Goal: Task Accomplishment & Management: Use online tool/utility

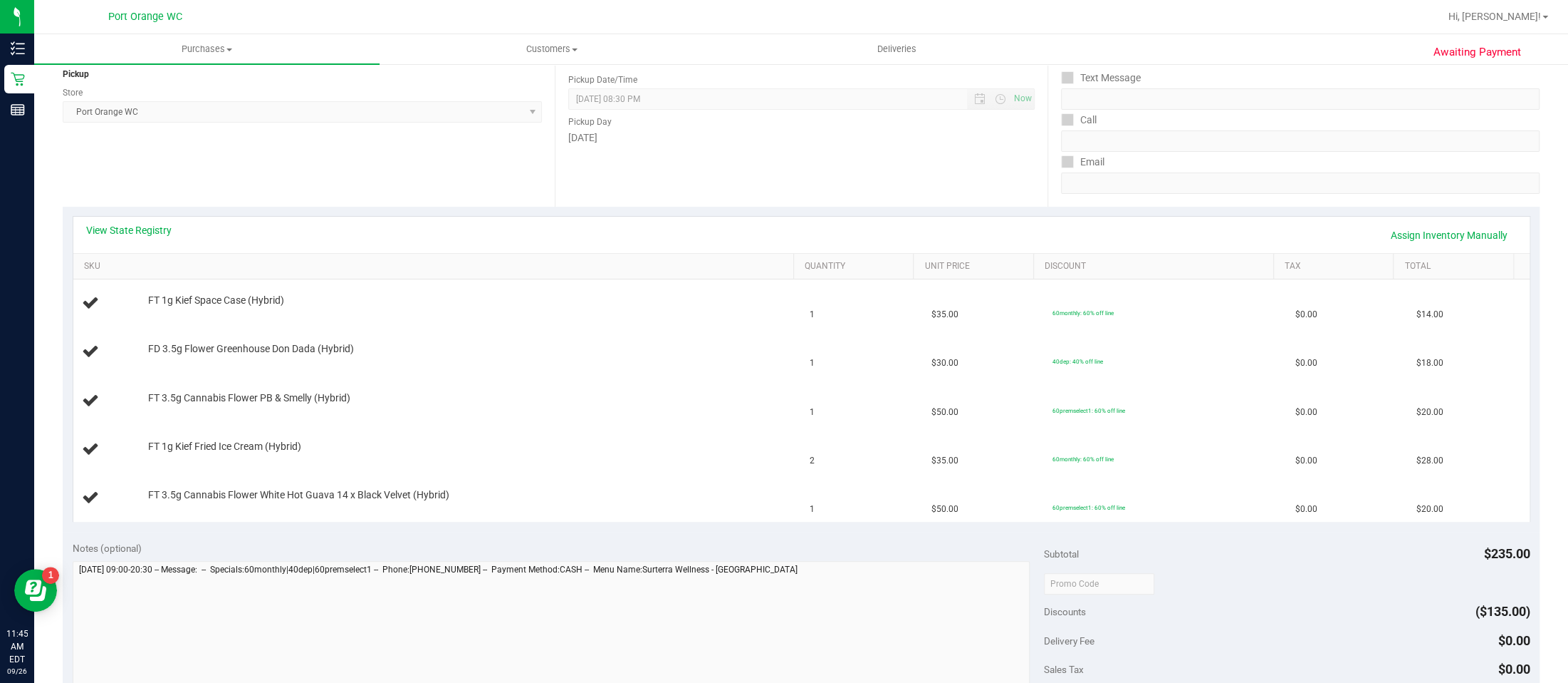
scroll to position [176, 0]
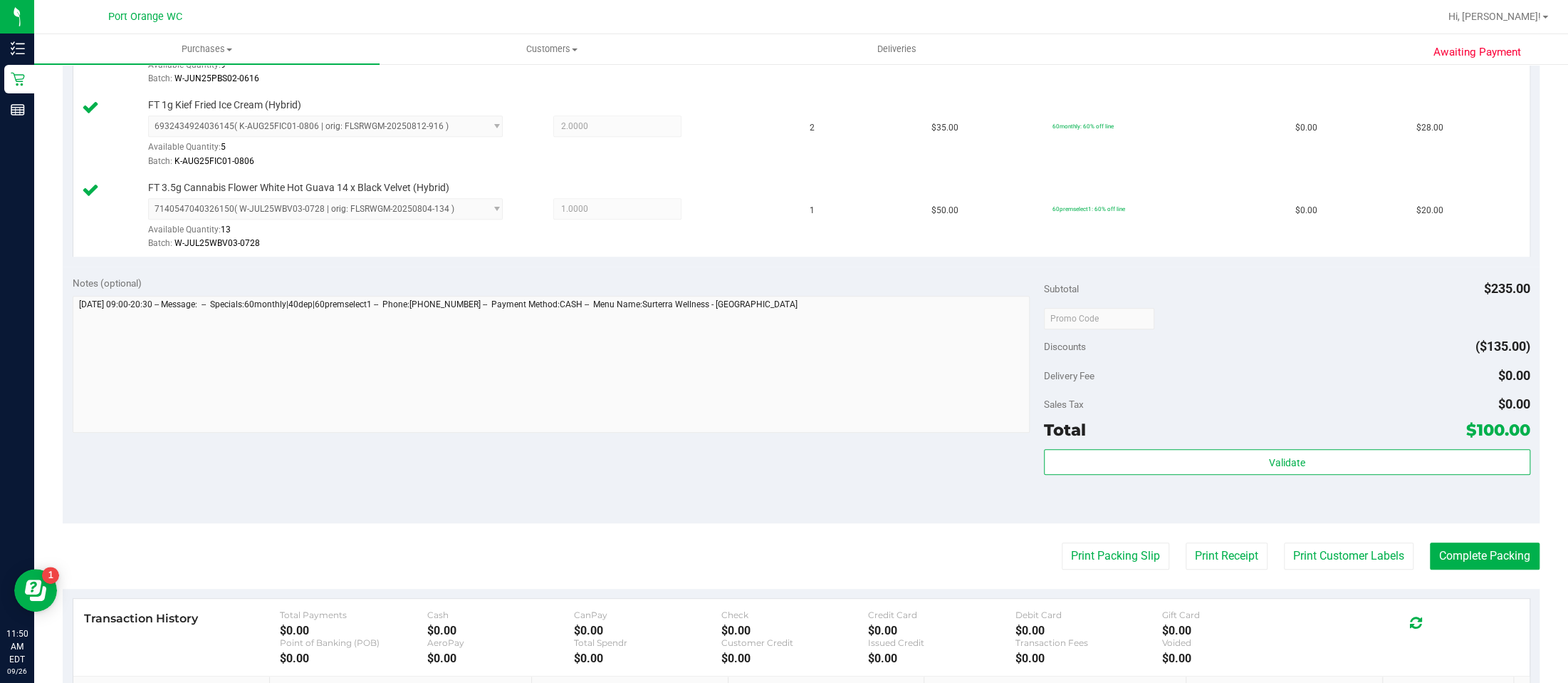
scroll to position [635, 0]
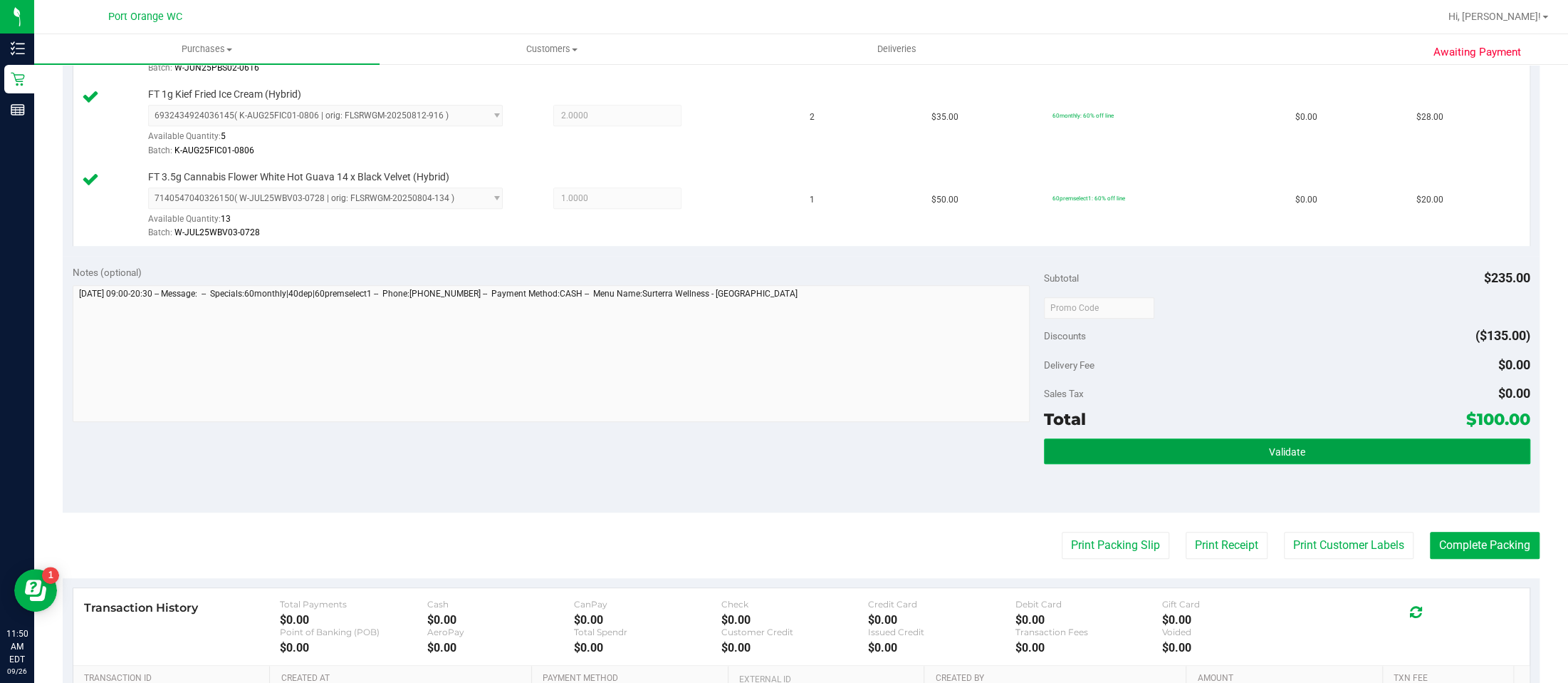
click at [1273, 454] on span "Validate" at bounding box center [1287, 452] width 36 height 12
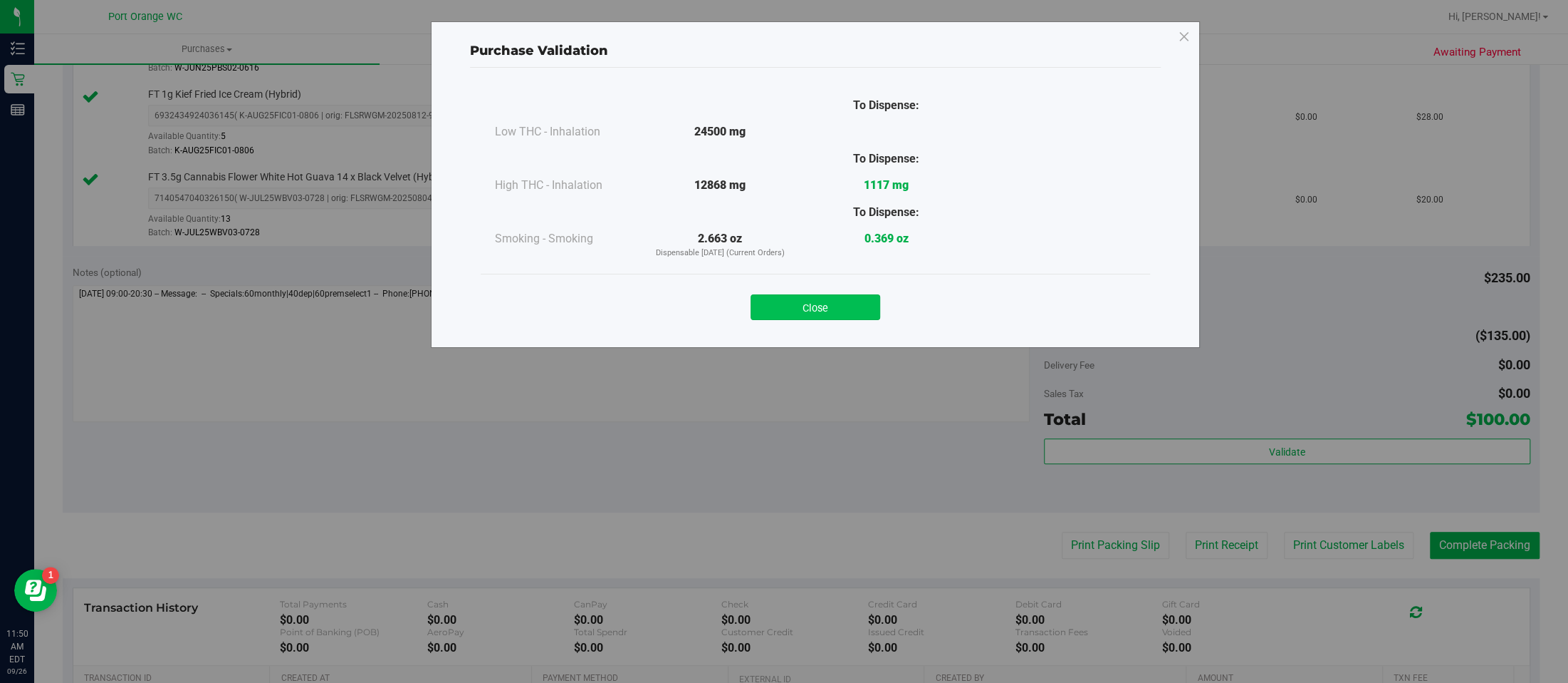
click at [833, 305] on button "Close" at bounding box center [815, 307] width 130 height 26
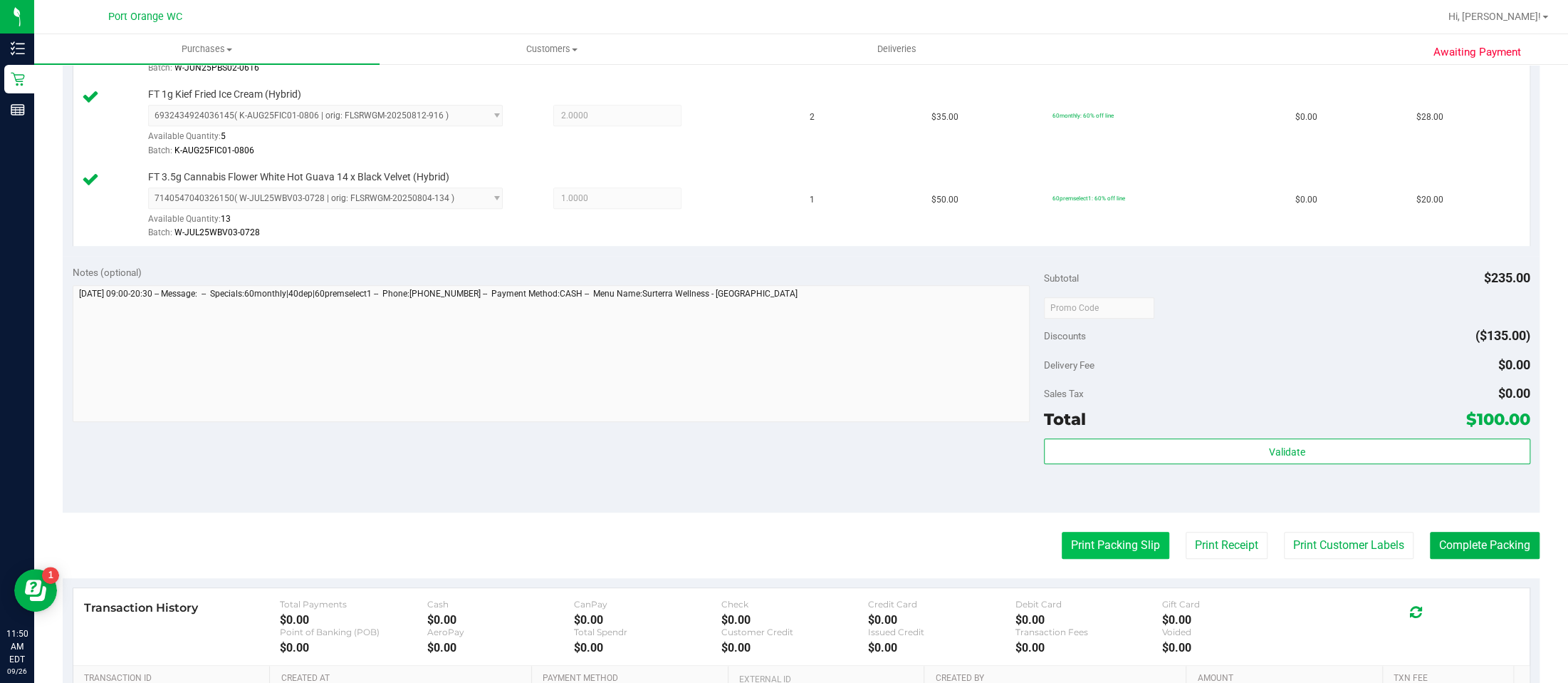
click at [1097, 542] on button "Print Packing Slip" at bounding box center [1115, 545] width 108 height 27
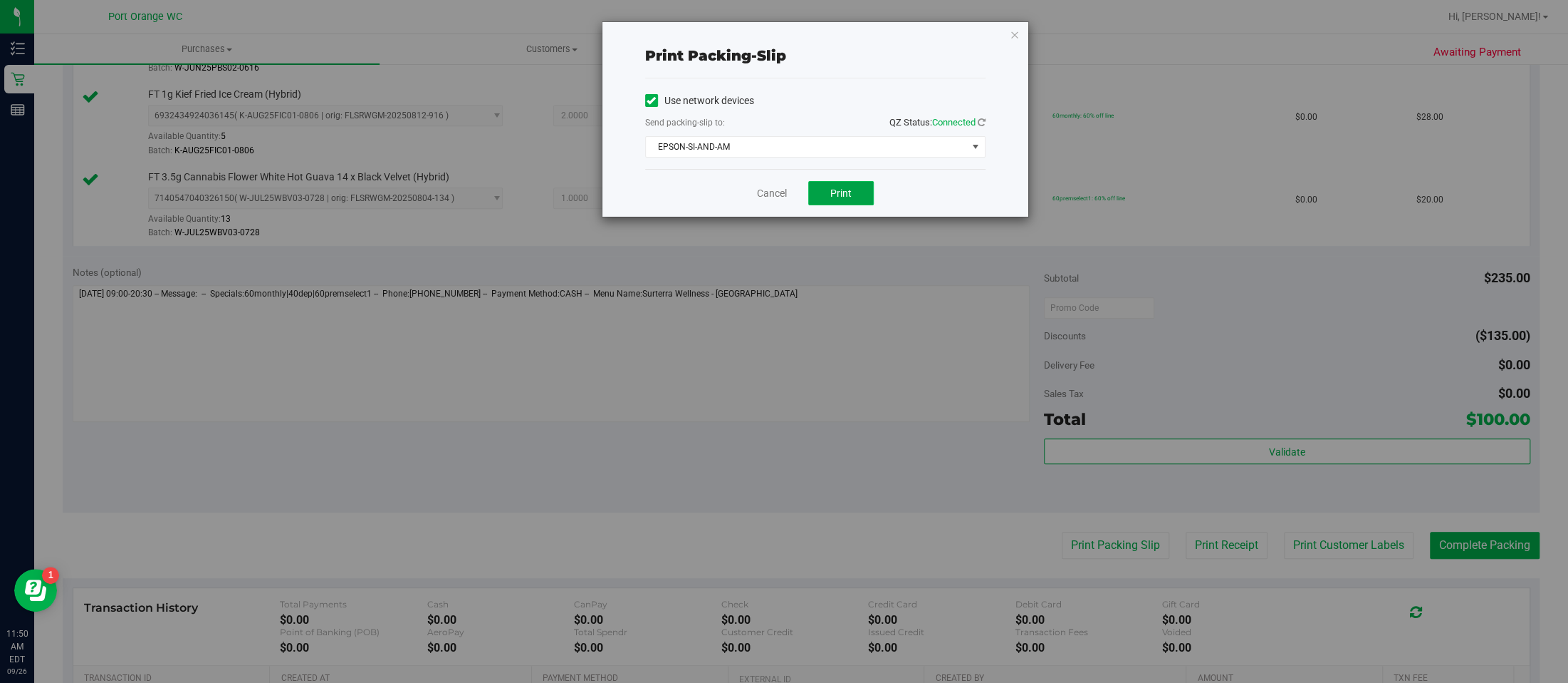
click at [841, 195] on span "Print" at bounding box center [842, 193] width 22 height 12
click at [1014, 32] on icon "button" at bounding box center [1015, 34] width 10 height 17
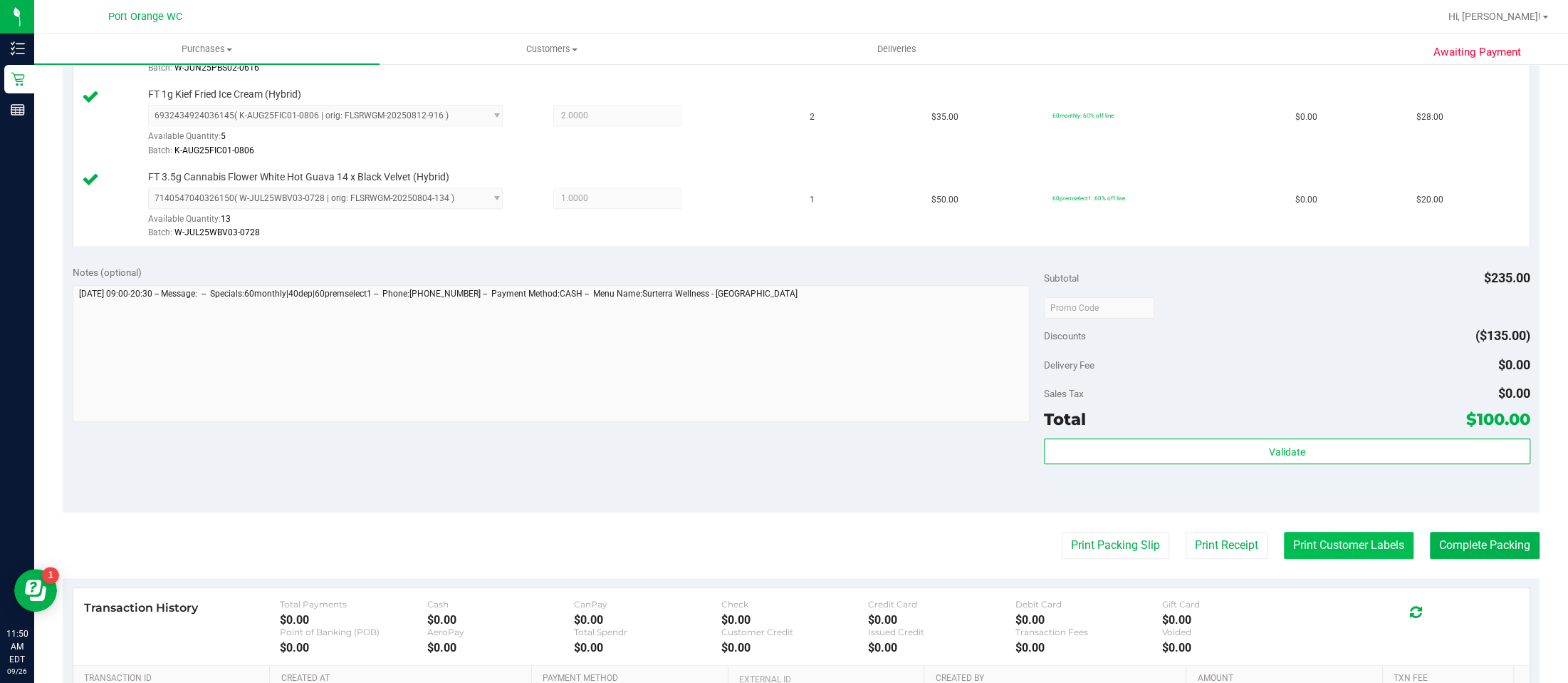
click at [1353, 544] on button "Print Customer Labels" at bounding box center [1349, 545] width 130 height 27
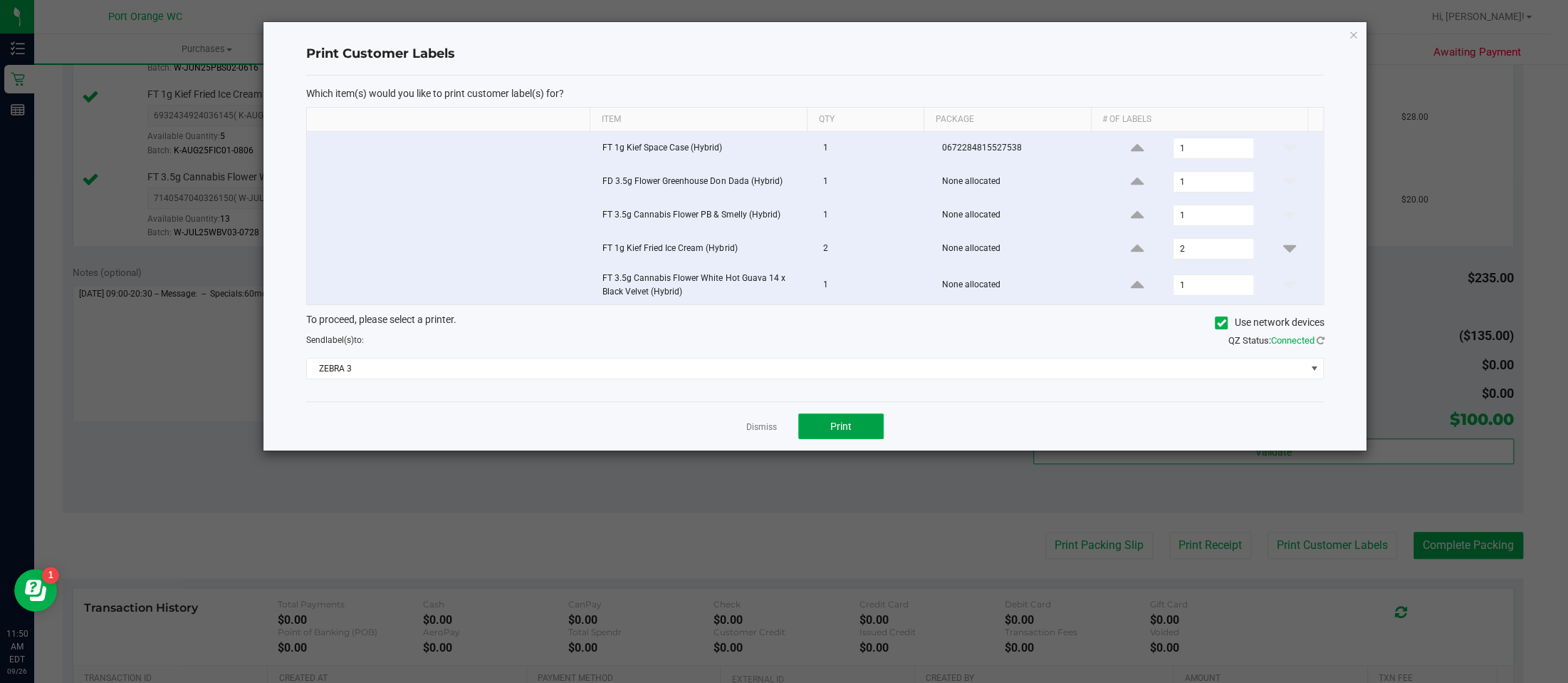
click at [843, 429] on span "Print" at bounding box center [842, 426] width 22 height 12
click at [1353, 33] on icon "button" at bounding box center [1354, 34] width 10 height 17
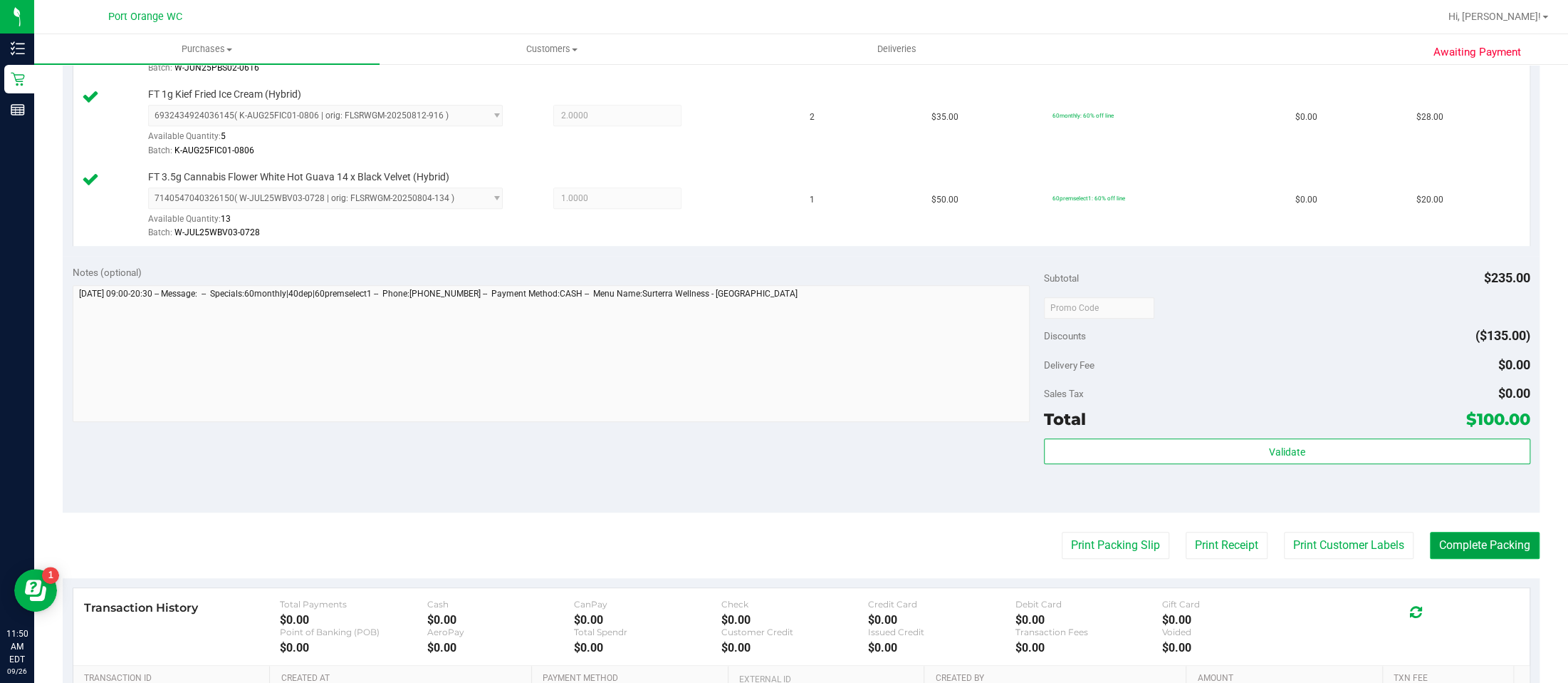
click at [1469, 542] on button "Complete Packing" at bounding box center [1484, 545] width 110 height 27
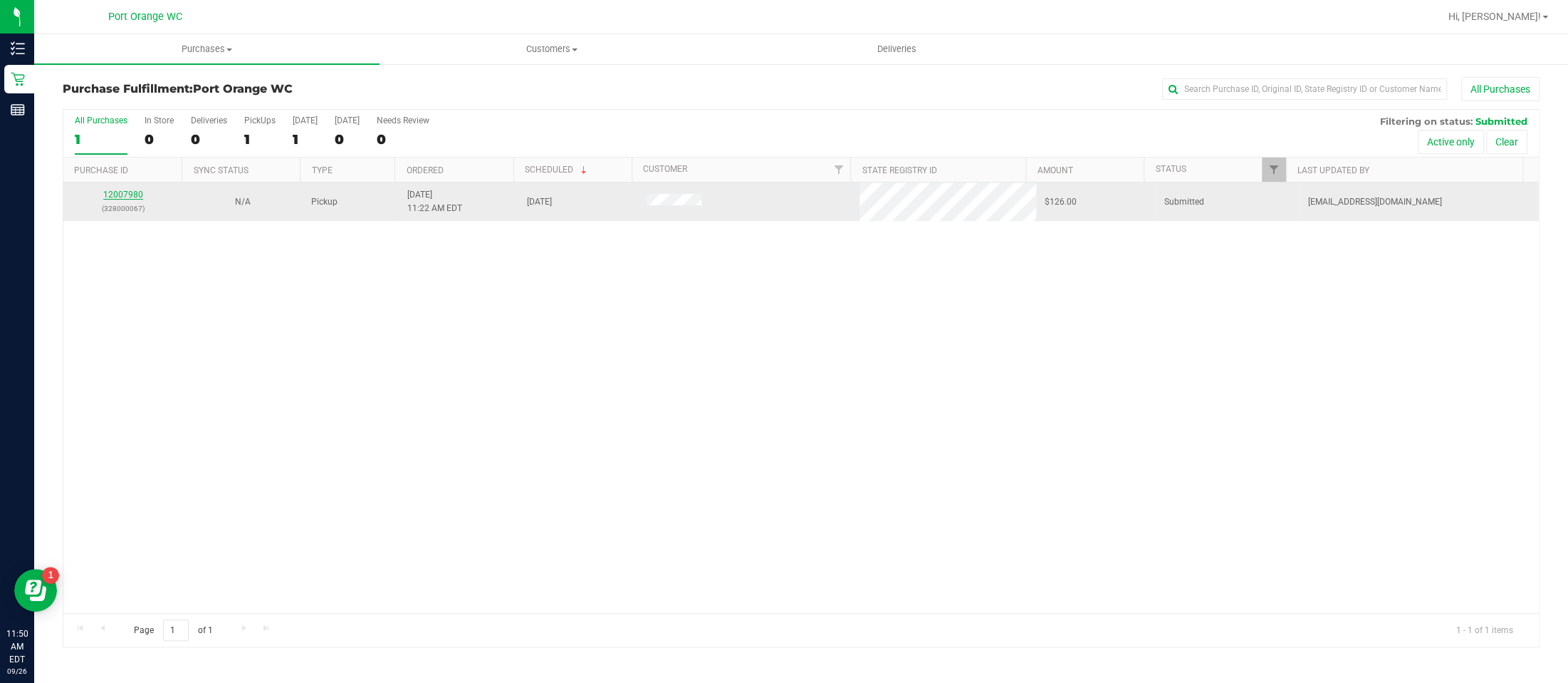
click at [131, 199] on link "12007980" at bounding box center [123, 194] width 40 height 10
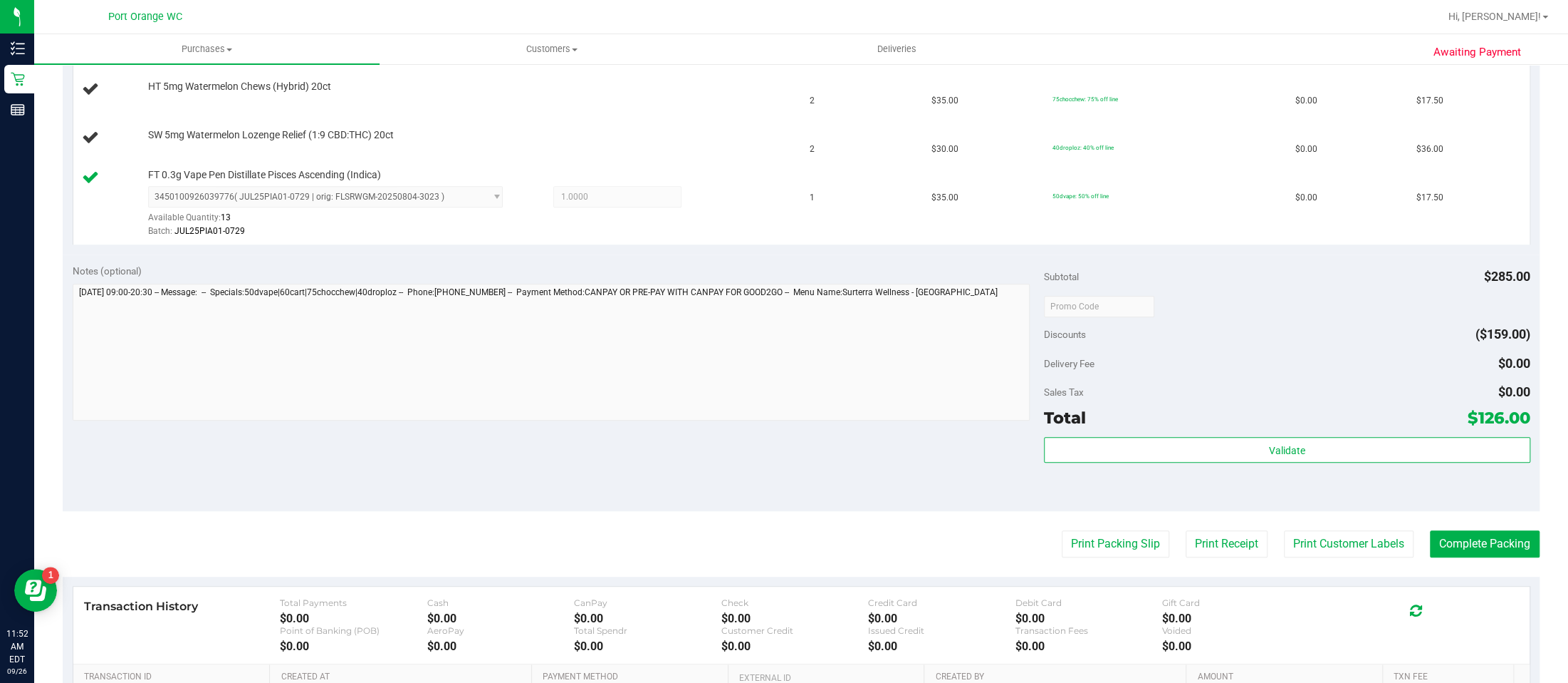
scroll to position [644, 0]
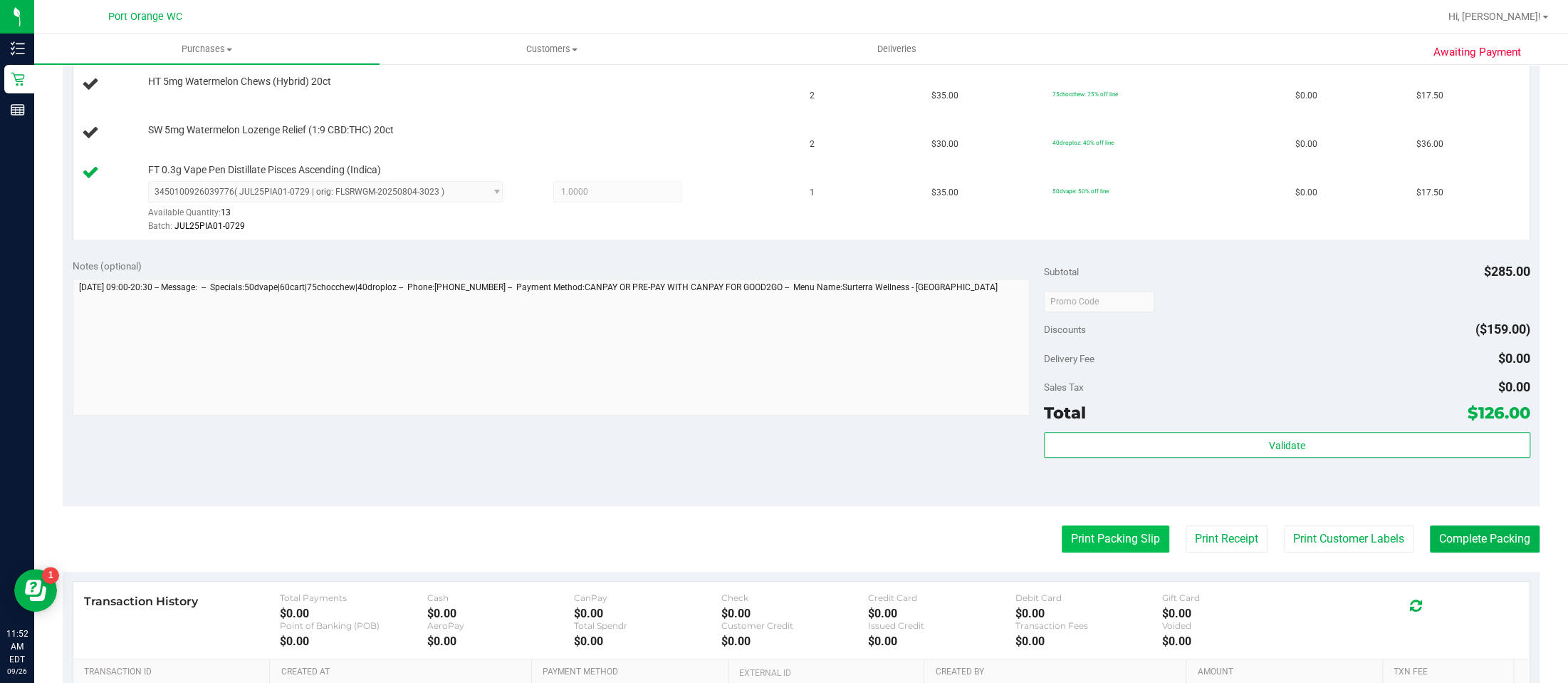
click at [1084, 541] on button "Print Packing Slip" at bounding box center [1115, 538] width 108 height 27
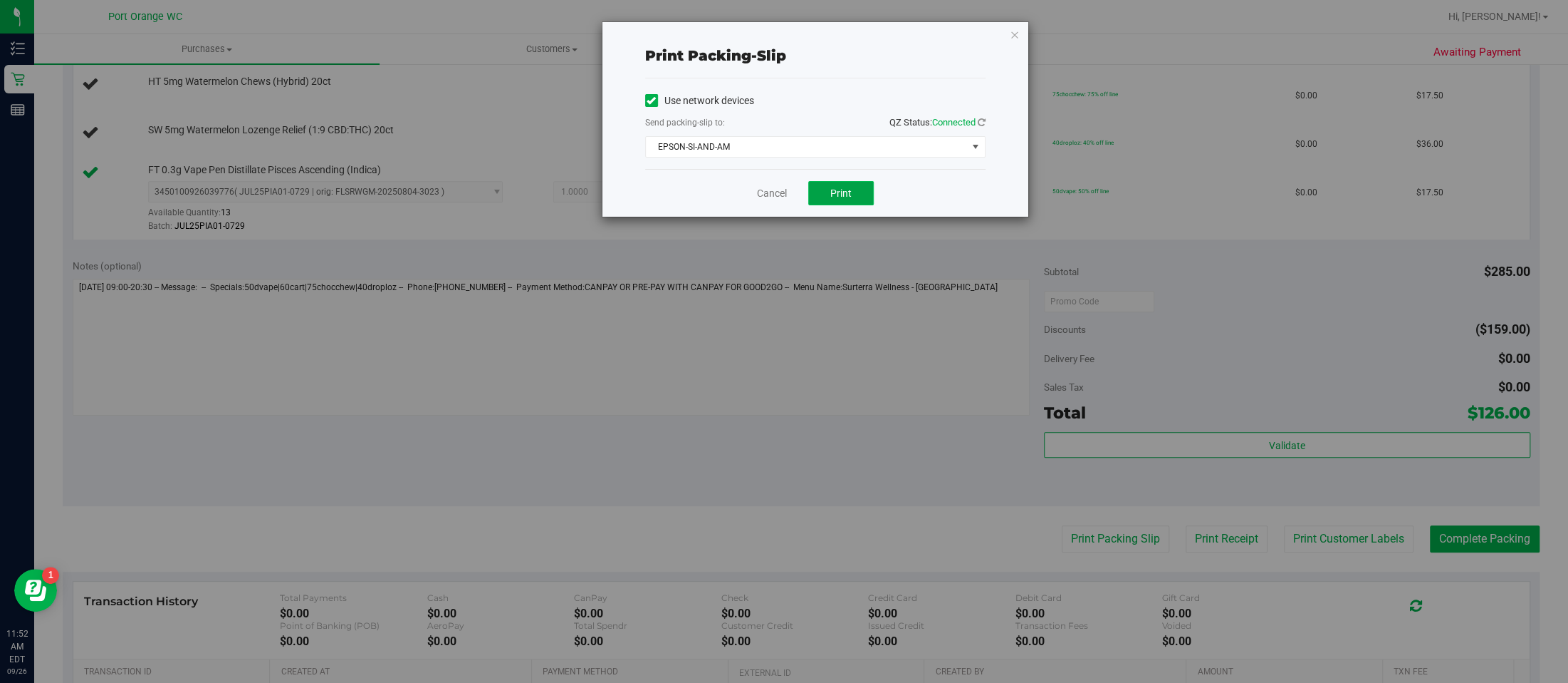
click at [838, 192] on span "Print" at bounding box center [842, 193] width 22 height 12
click at [1014, 33] on icon "button" at bounding box center [1015, 34] width 10 height 17
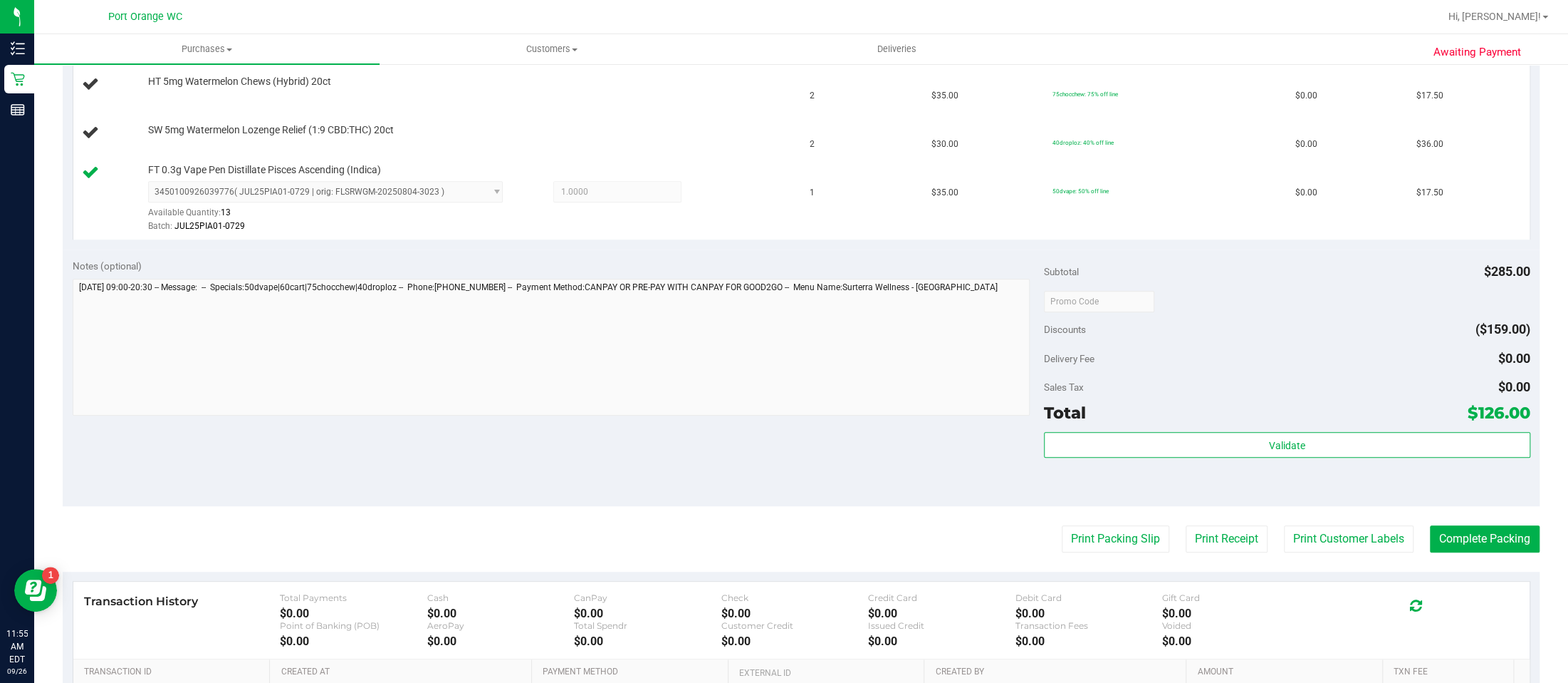
click at [1062, 525] on button "Print Packing Slip" at bounding box center [1115, 538] width 108 height 27
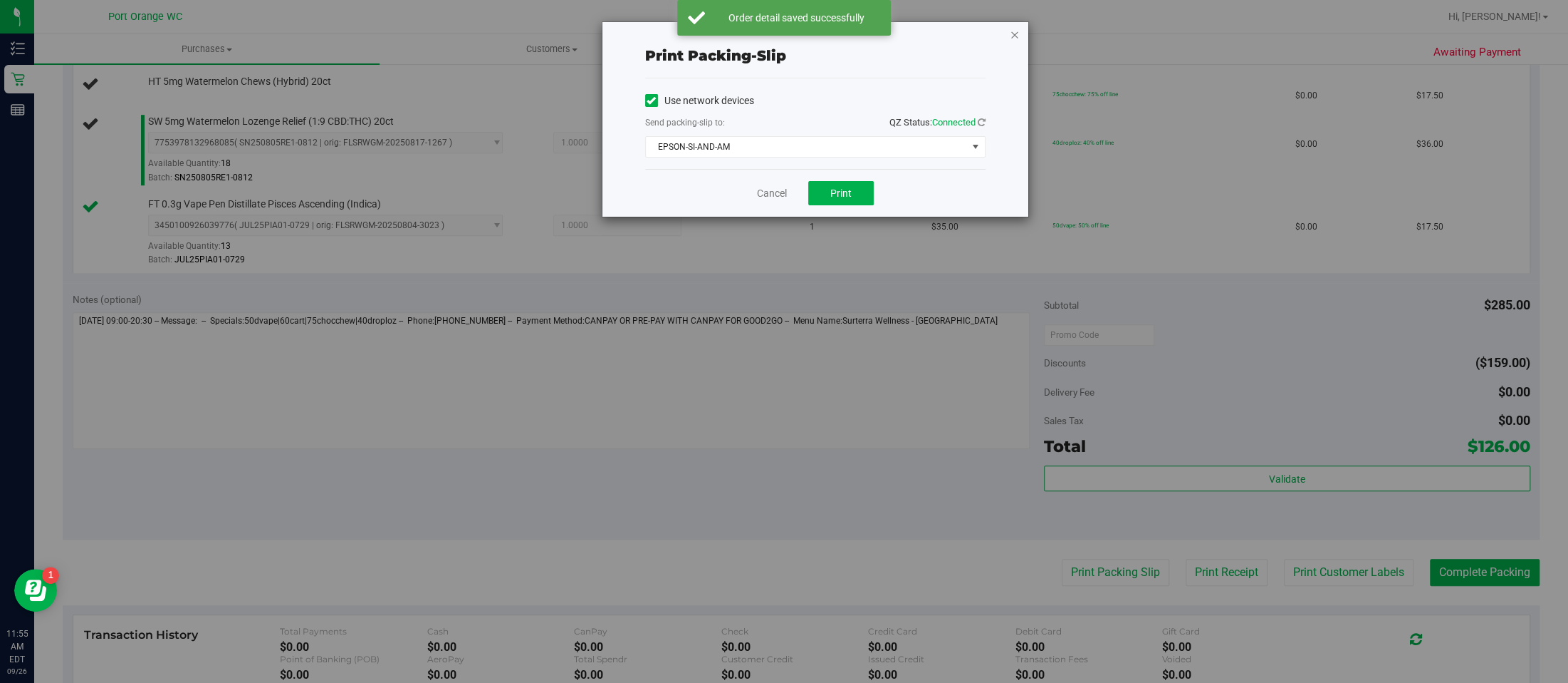
click at [1014, 33] on icon "button" at bounding box center [1015, 34] width 10 height 17
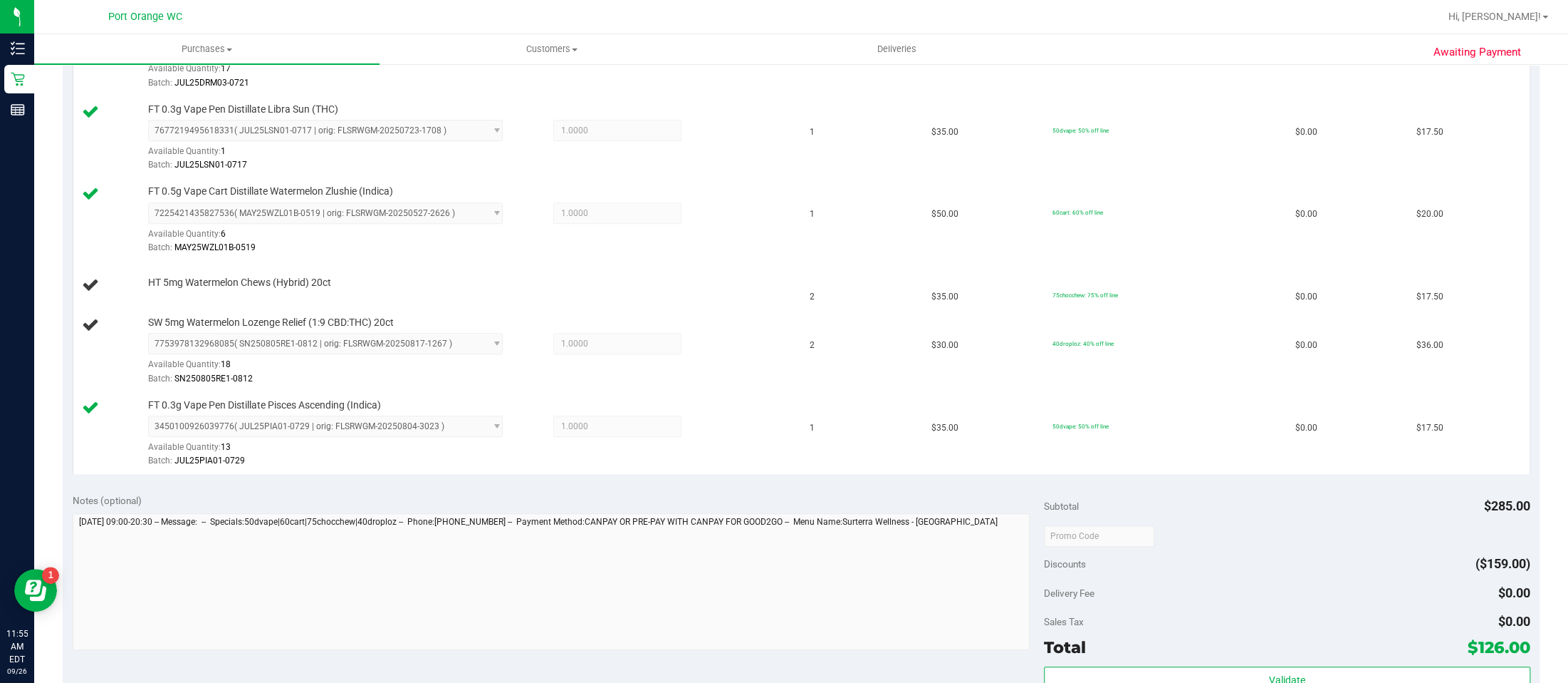
scroll to position [440, 0]
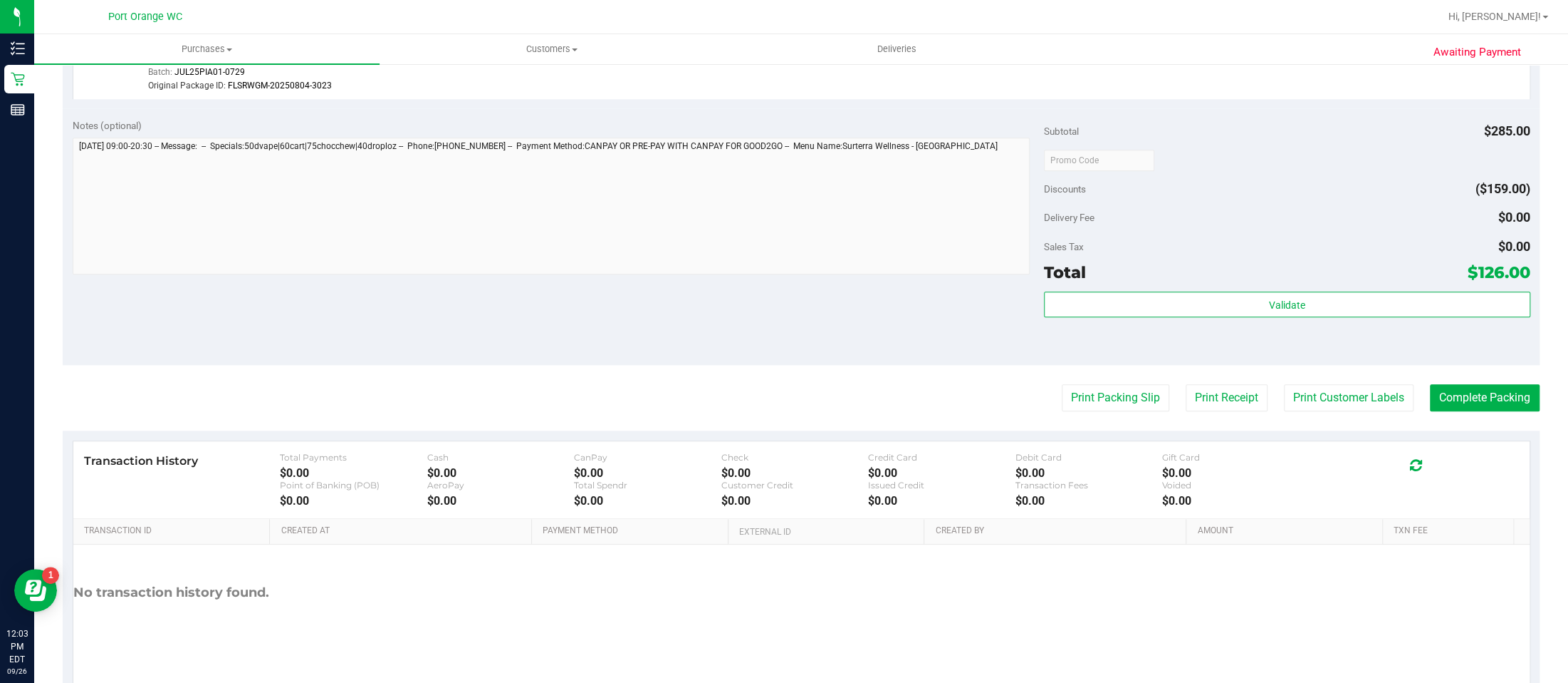
scroll to position [967, 0]
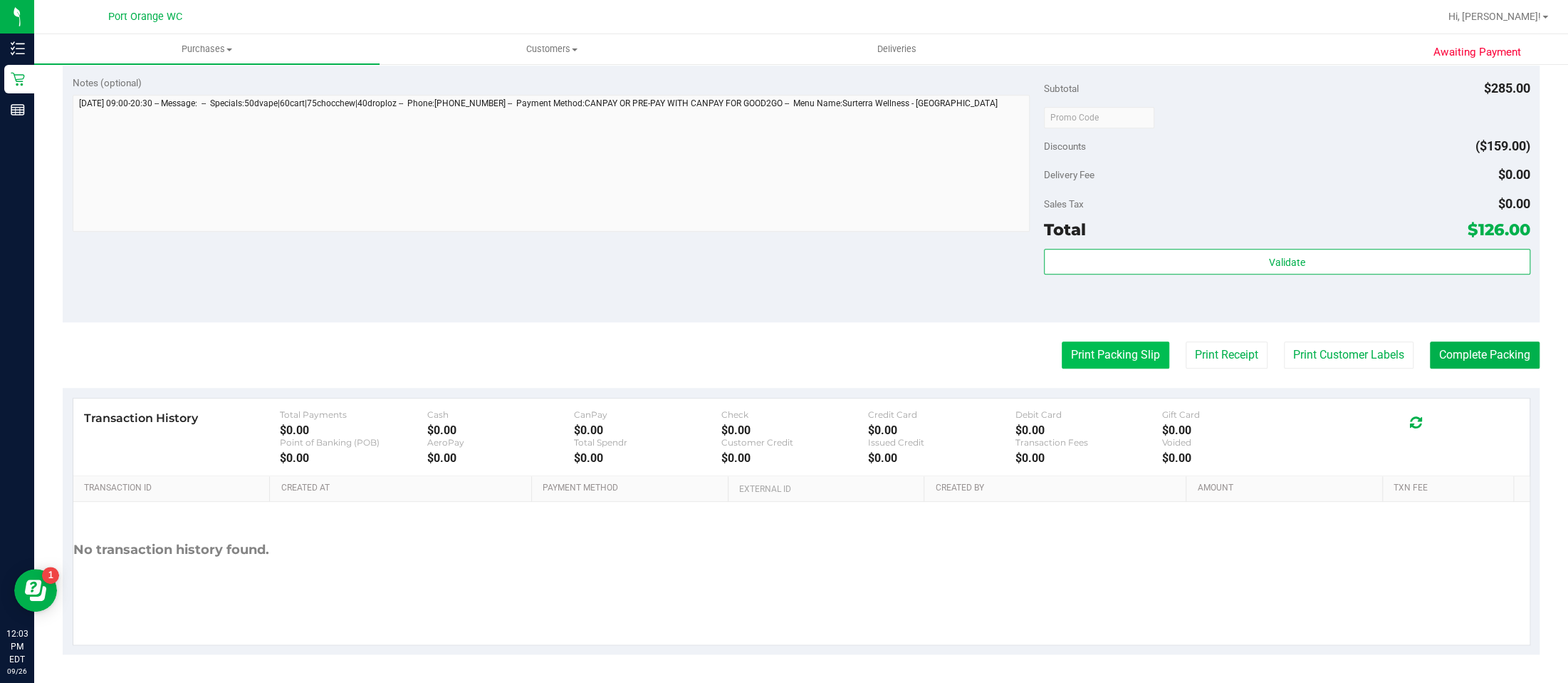
click at [1110, 353] on button "Print Packing Slip" at bounding box center [1115, 355] width 108 height 27
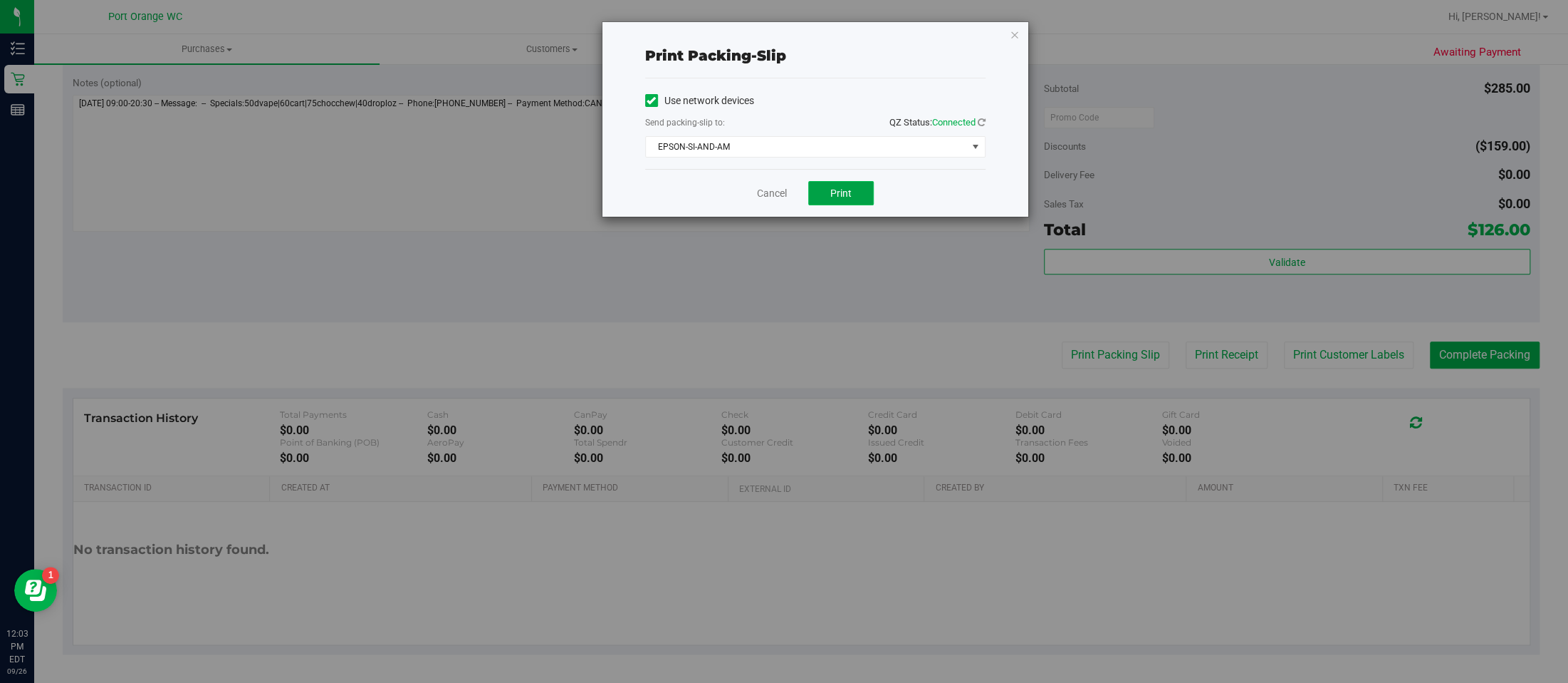
click at [853, 189] on button "Print" at bounding box center [841, 193] width 65 height 24
click at [1013, 28] on icon "button" at bounding box center [1015, 34] width 10 height 17
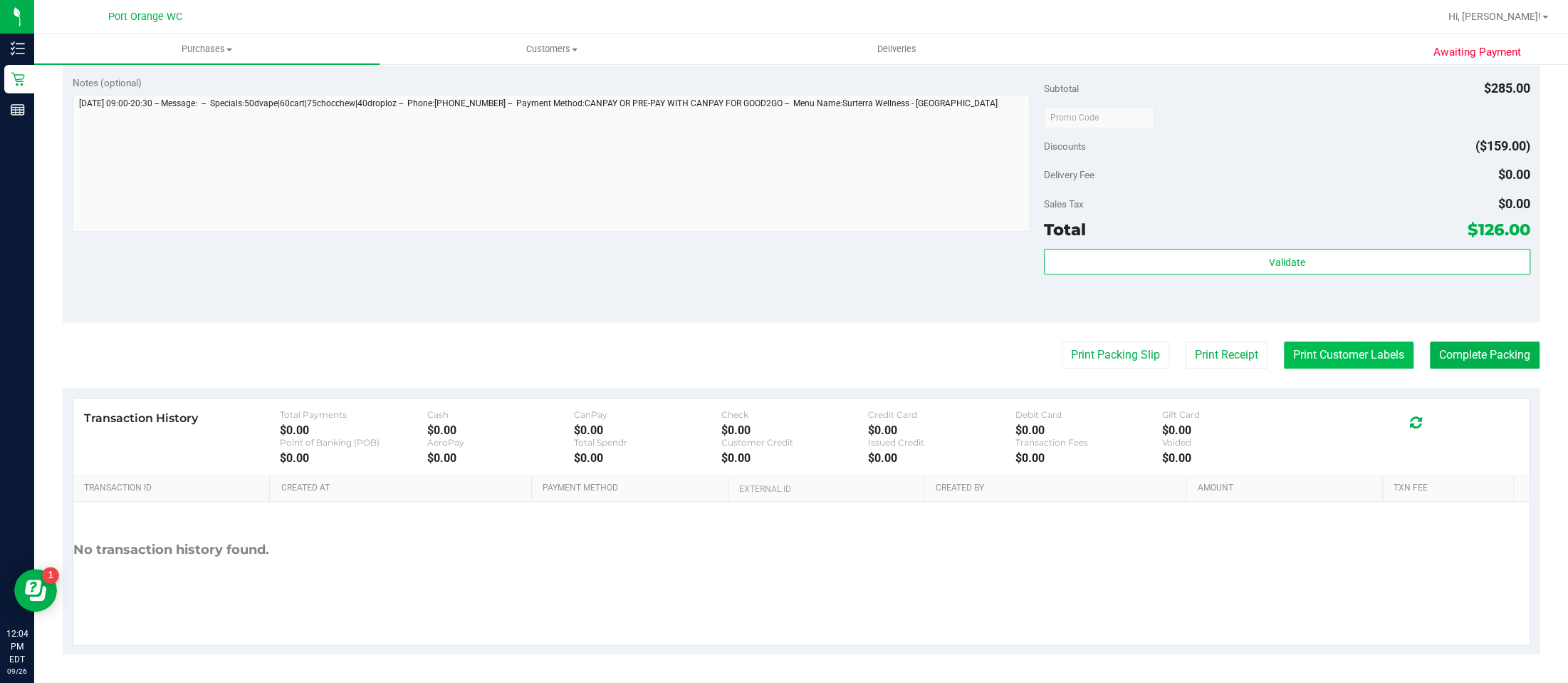
click at [1351, 360] on button "Print Customer Labels" at bounding box center [1349, 355] width 130 height 27
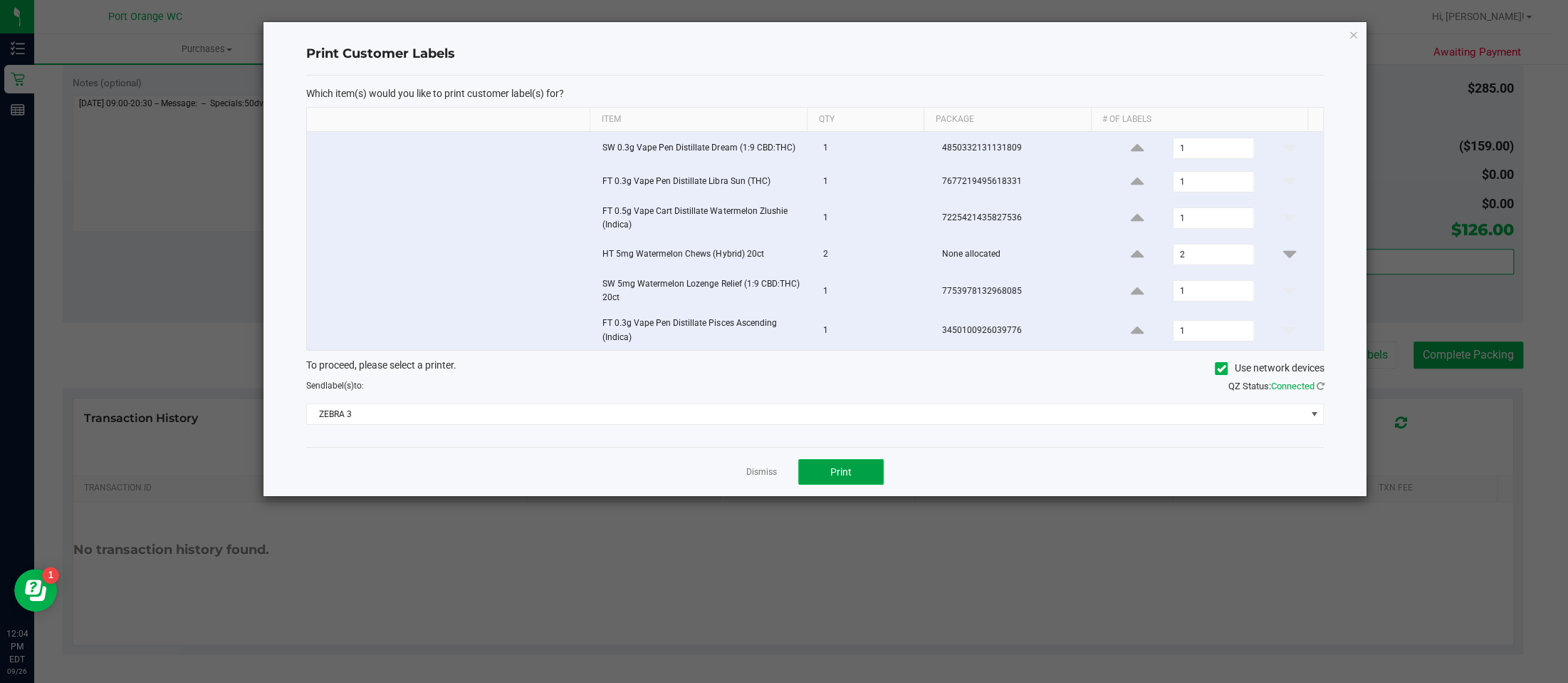
click at [840, 471] on span "Print" at bounding box center [842, 472] width 22 height 12
click at [1355, 33] on icon "button" at bounding box center [1354, 34] width 10 height 17
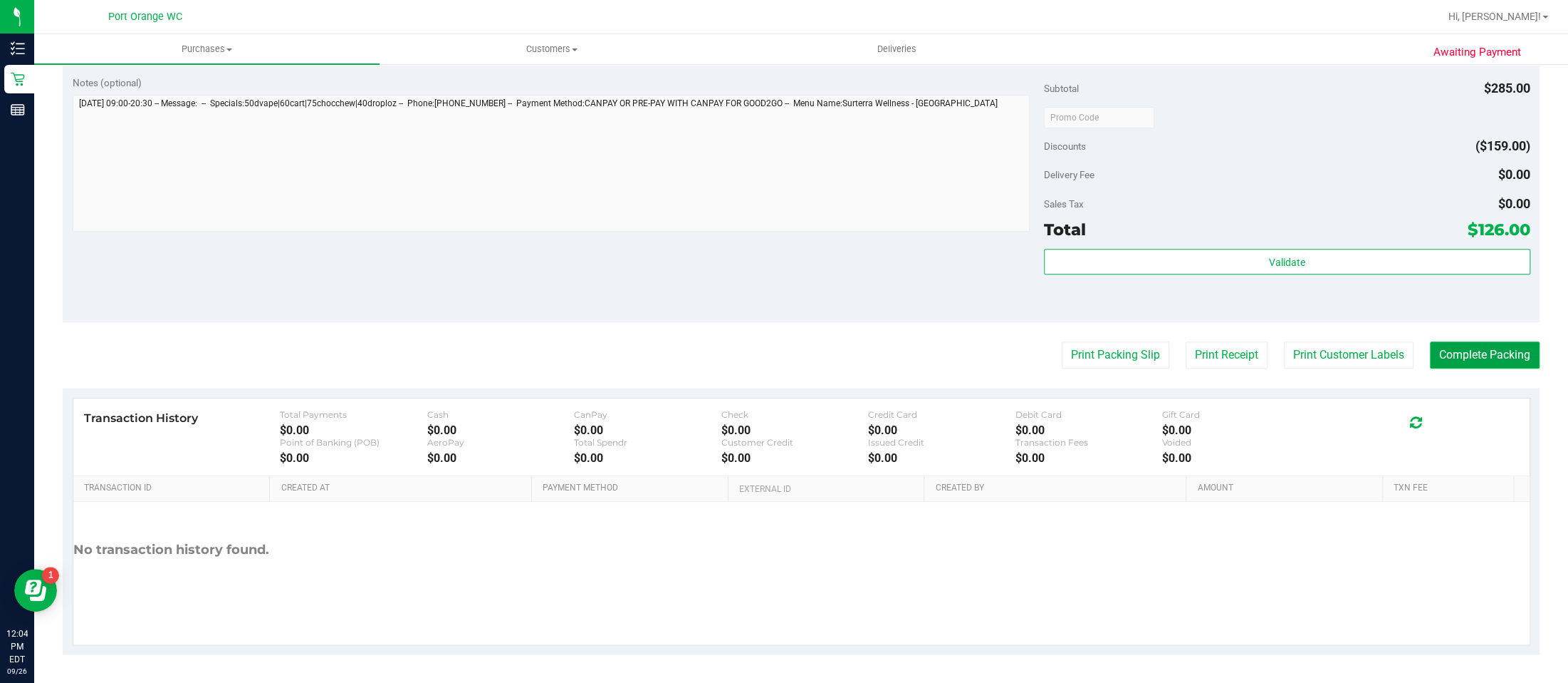
click at [1481, 348] on button "Complete Packing" at bounding box center [1484, 355] width 110 height 27
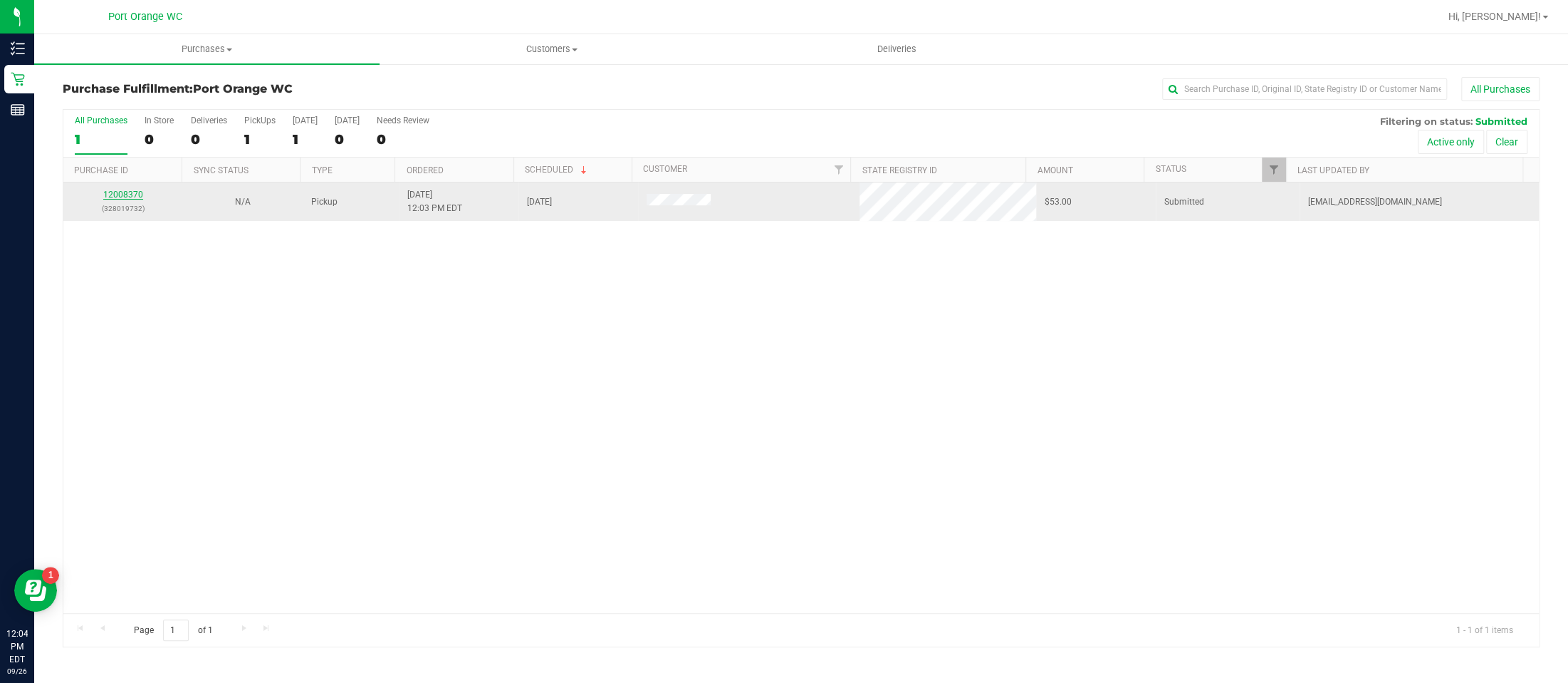
click at [131, 195] on link "12008370" at bounding box center [123, 194] width 40 height 10
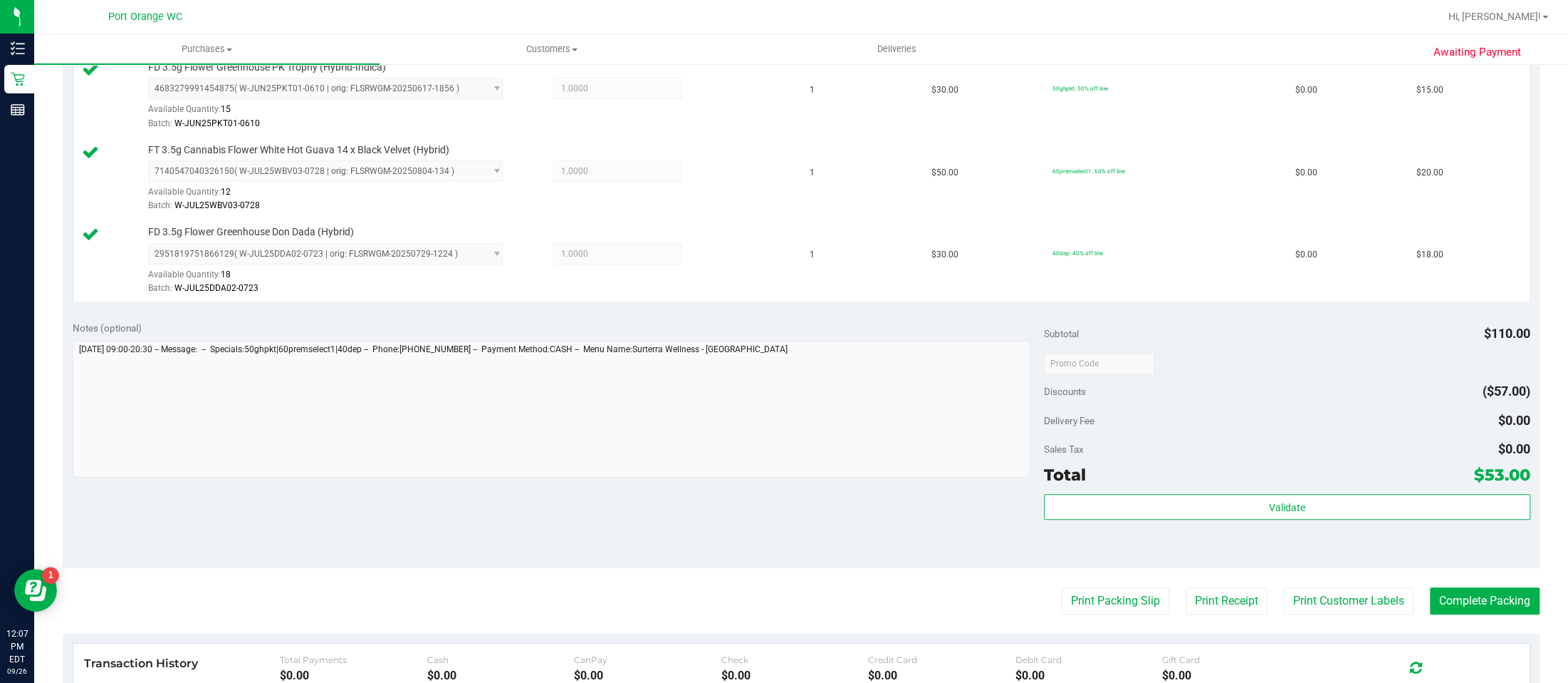
scroll to position [405, 0]
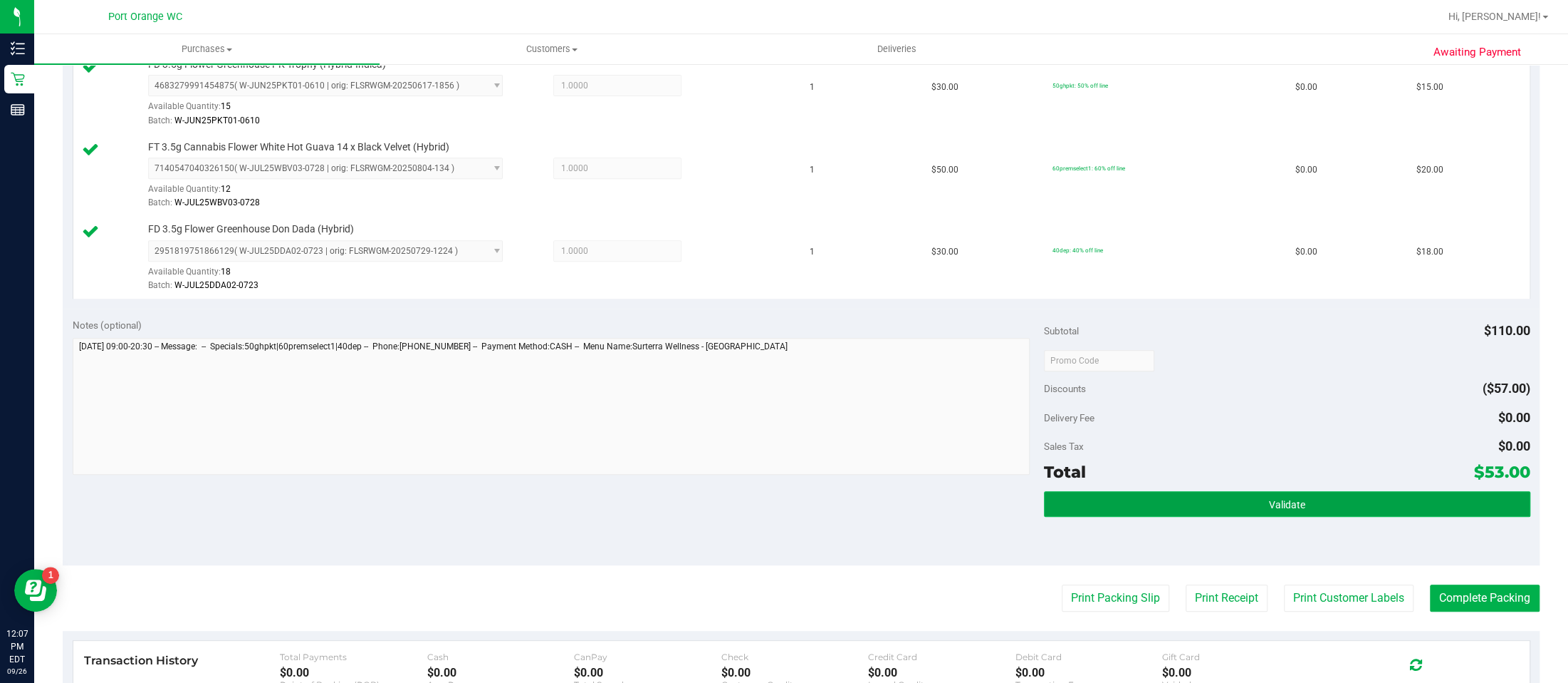
click at [1269, 506] on span "Validate" at bounding box center [1287, 505] width 36 height 12
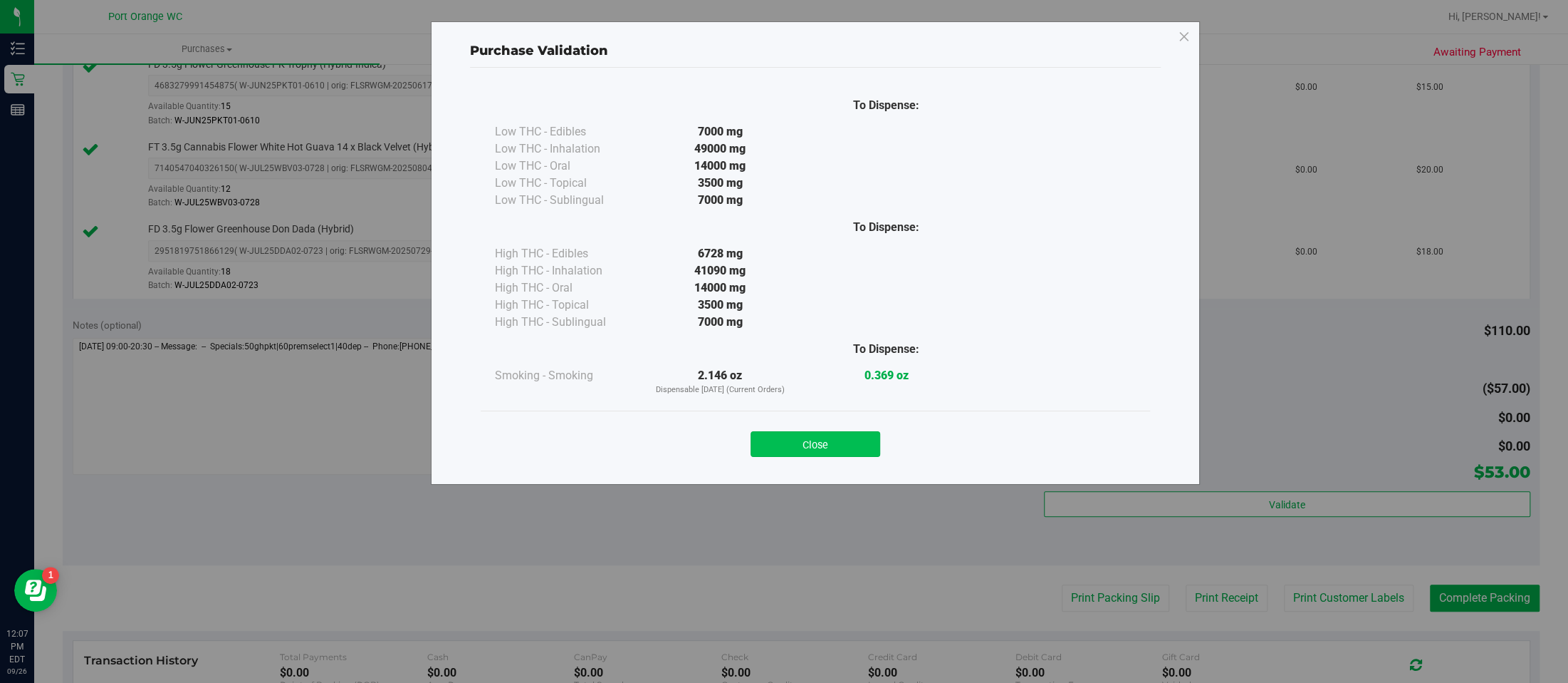
click at [843, 443] on button "Close" at bounding box center [815, 444] width 130 height 26
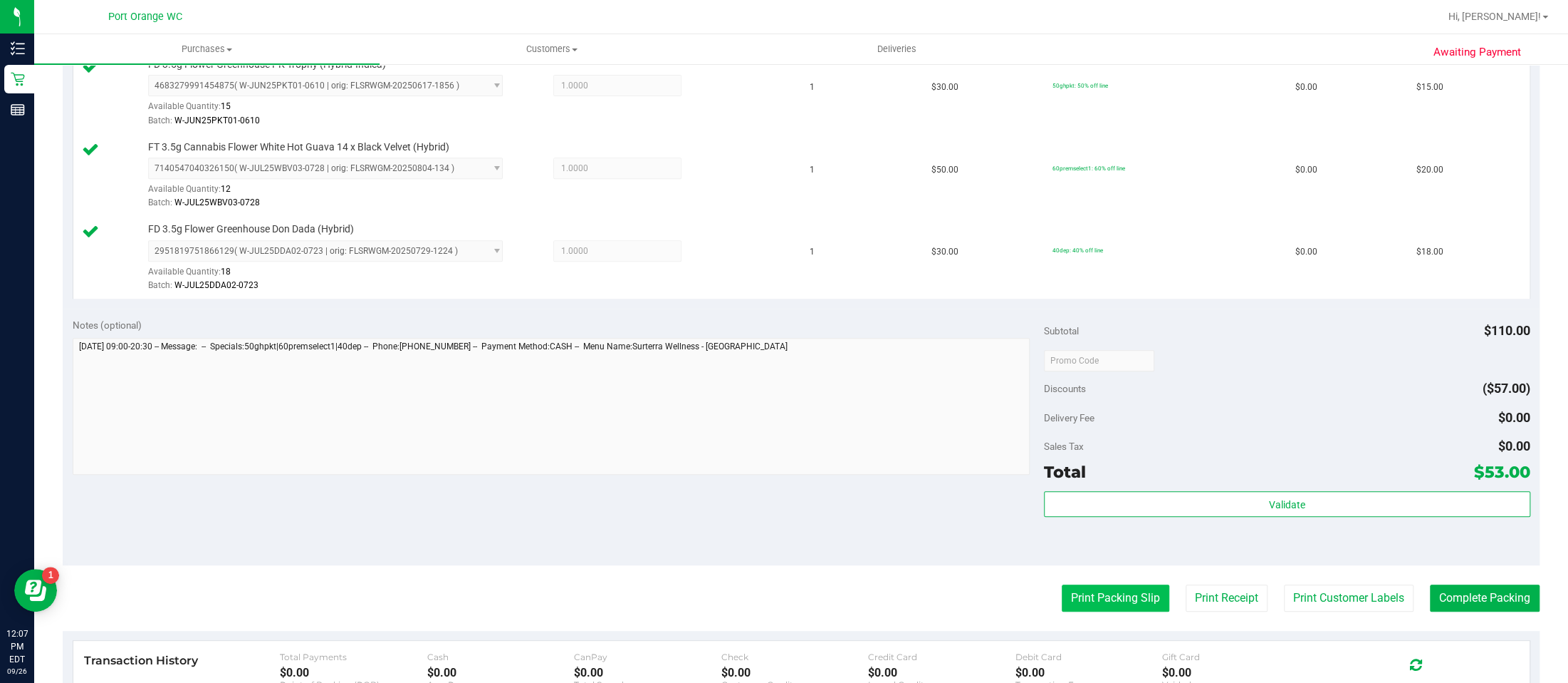
click at [1094, 598] on button "Print Packing Slip" at bounding box center [1115, 598] width 108 height 27
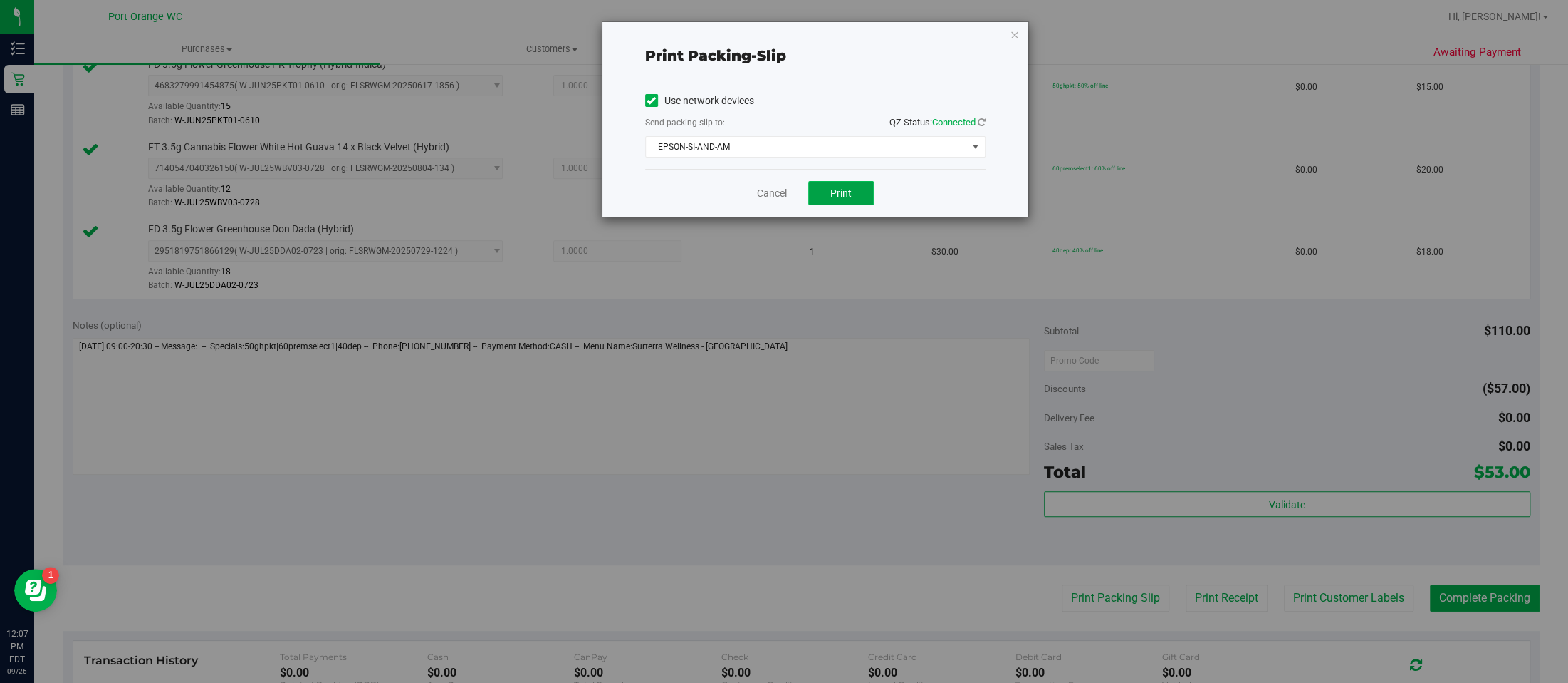
click at [840, 192] on span "Print" at bounding box center [842, 193] width 22 height 12
click at [1014, 33] on icon "button" at bounding box center [1015, 34] width 10 height 17
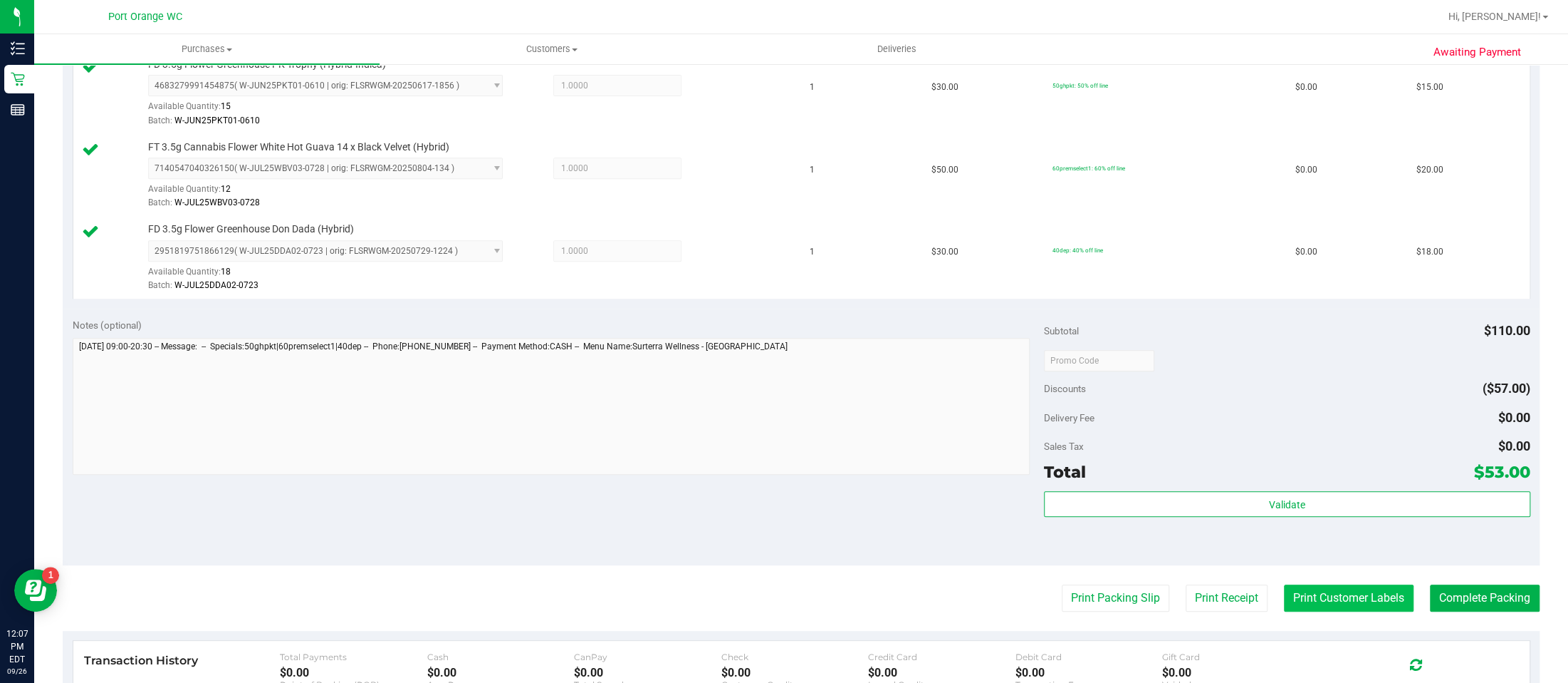
click at [1340, 599] on button "Print Customer Labels" at bounding box center [1349, 598] width 130 height 27
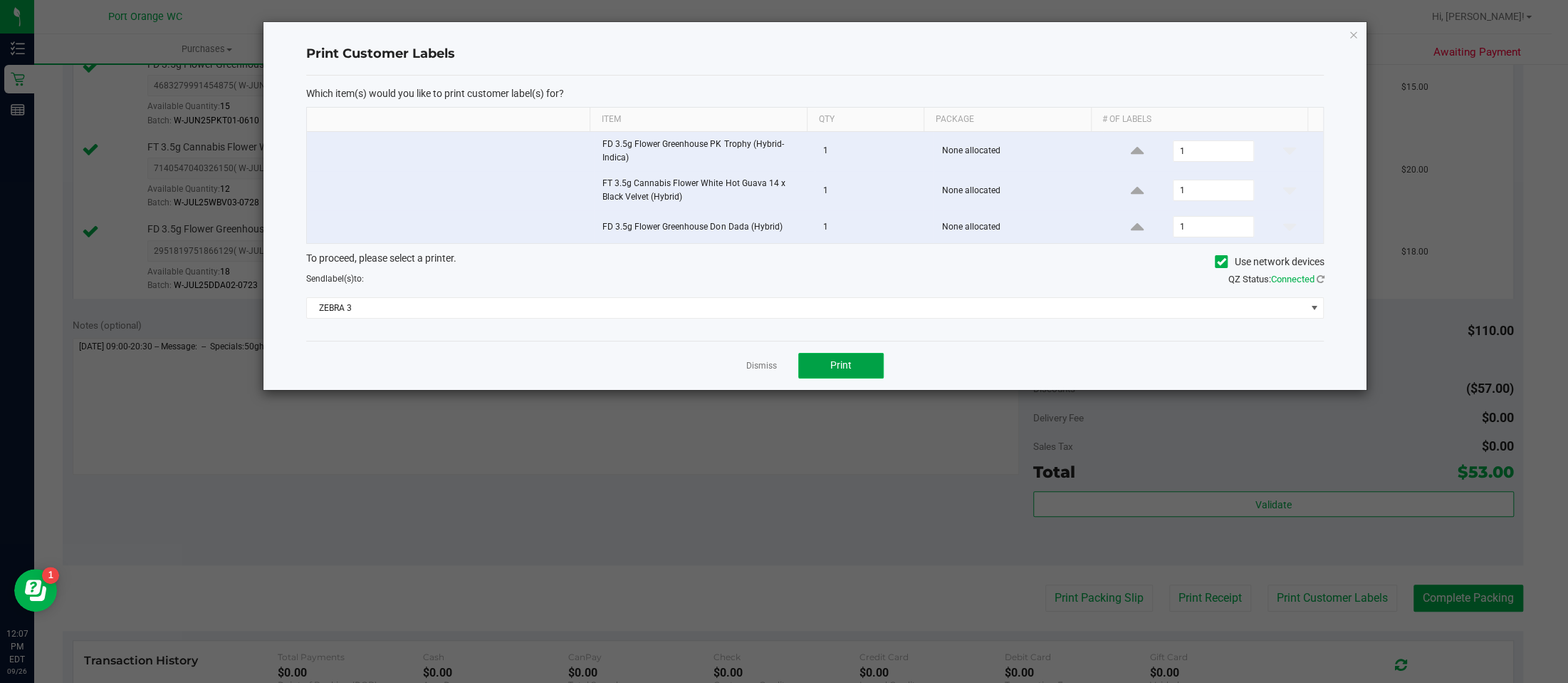
click at [822, 354] on button "Print" at bounding box center [841, 365] width 85 height 26
click at [1353, 33] on icon "button" at bounding box center [1354, 34] width 10 height 17
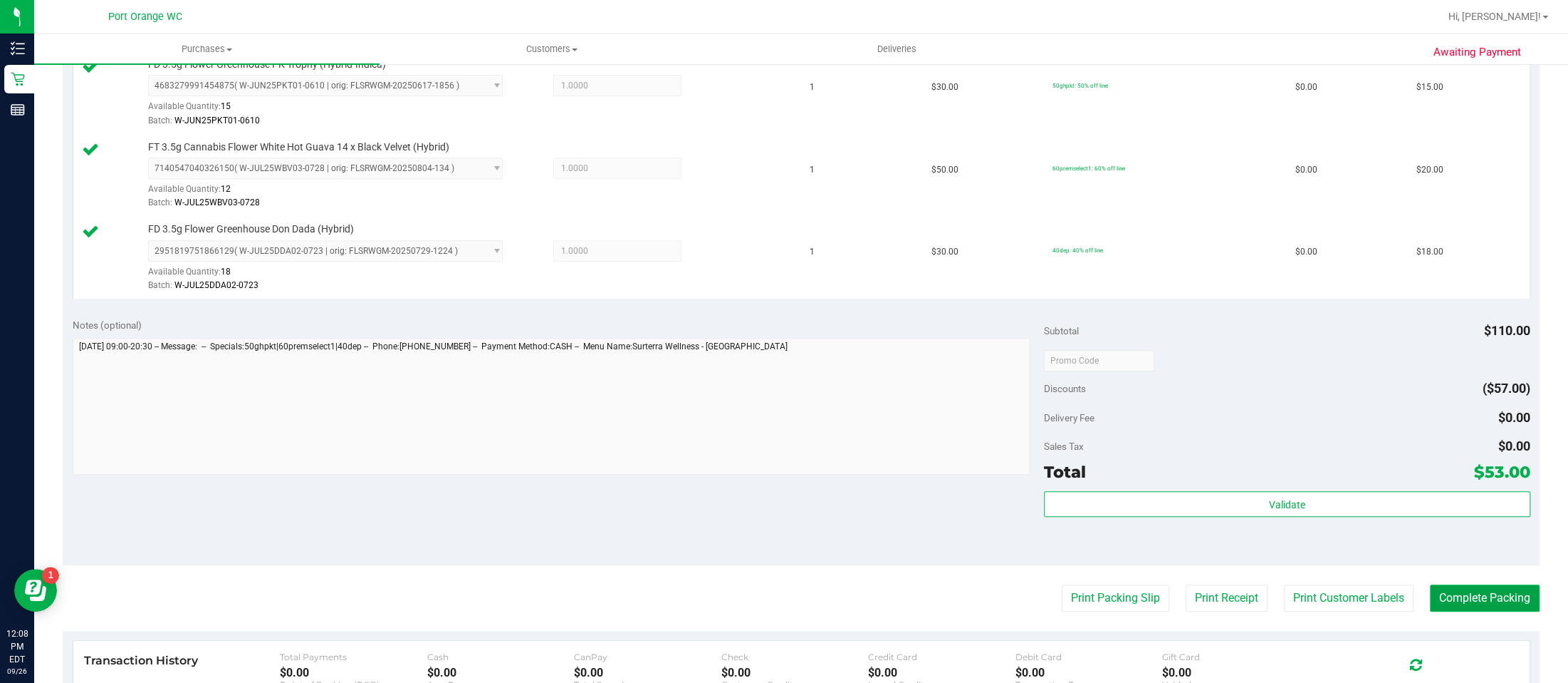
click at [1491, 599] on button "Complete Packing" at bounding box center [1484, 598] width 110 height 27
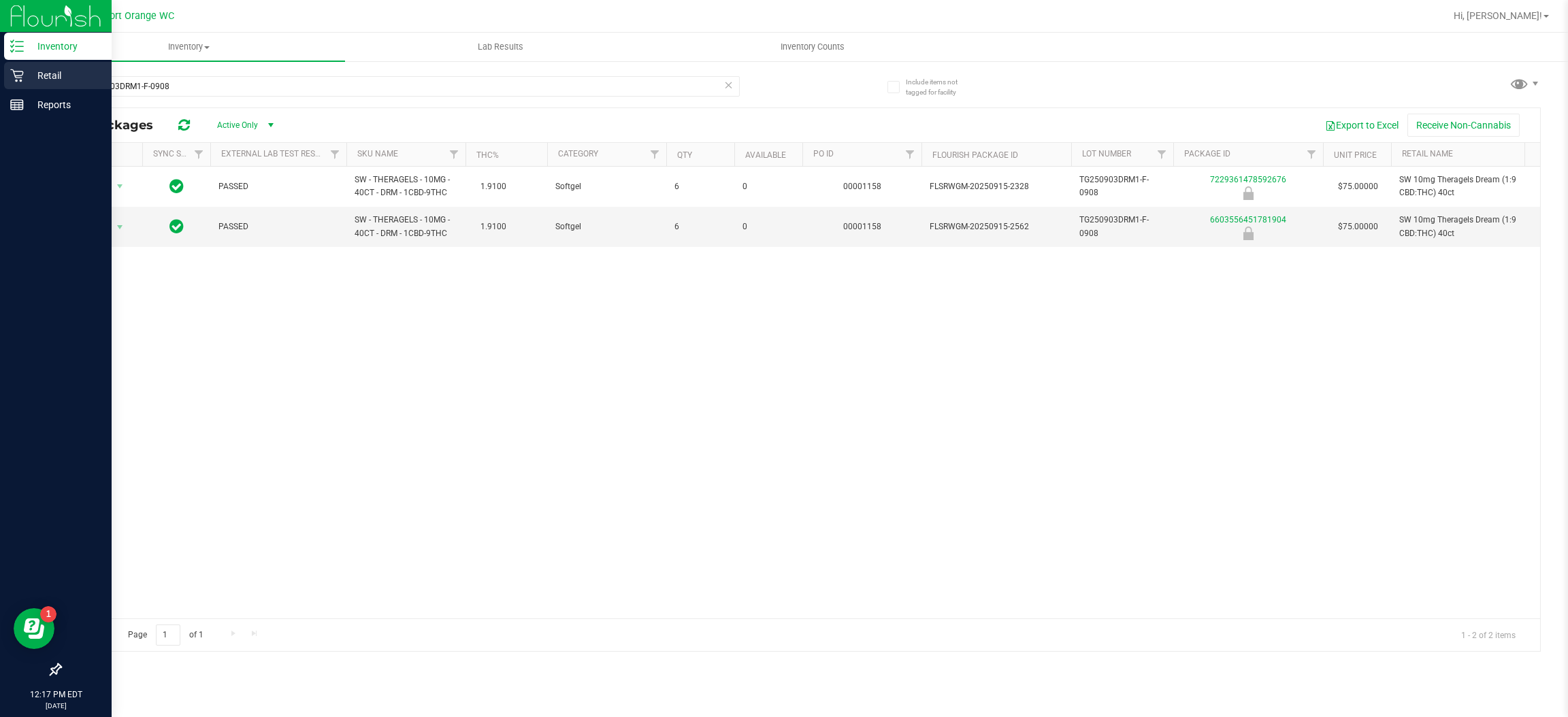
click at [46, 76] on p "Retail" at bounding box center [65, 75] width 82 height 16
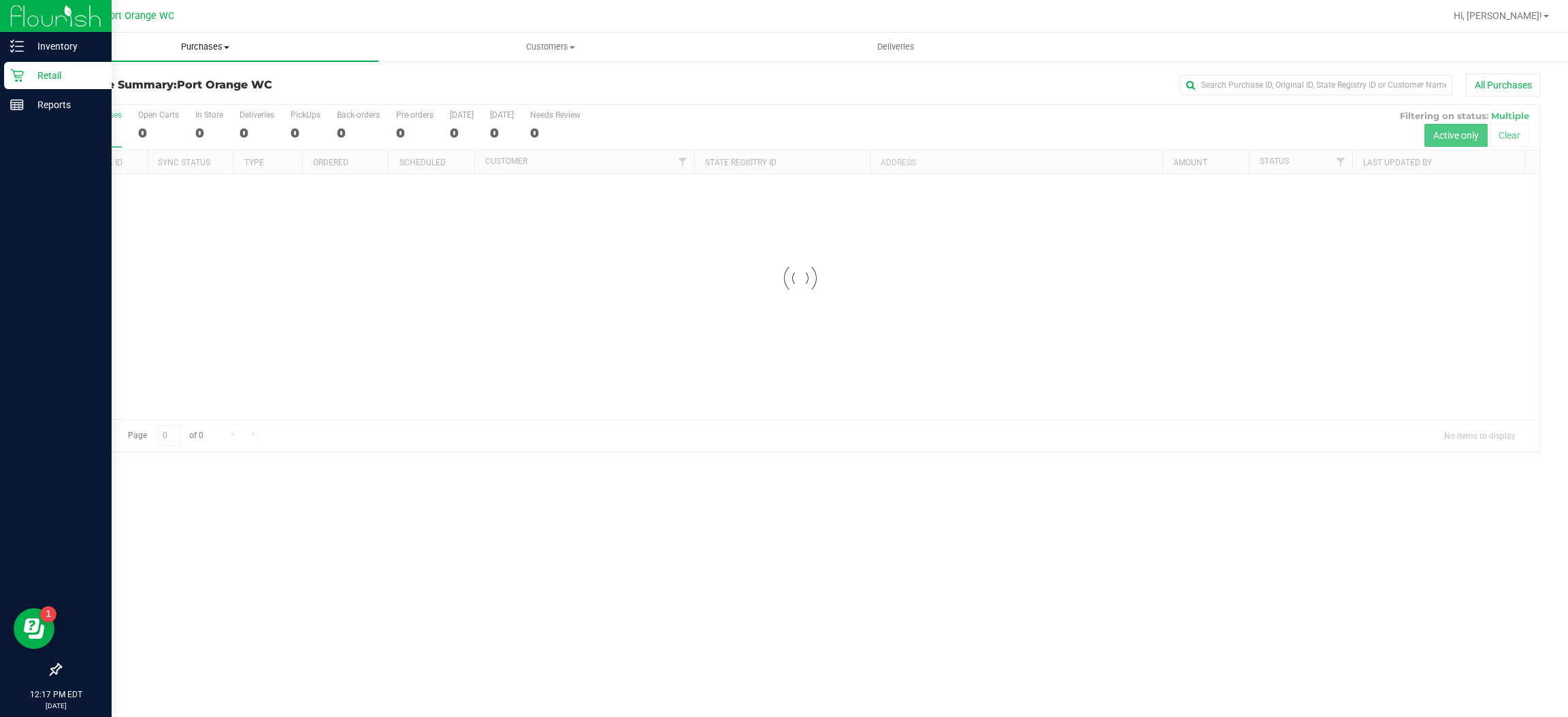
click at [198, 36] on uib-tab-heading "Purchases Summary of purchases Fulfillment All purchases" at bounding box center [205, 47] width 345 height 29
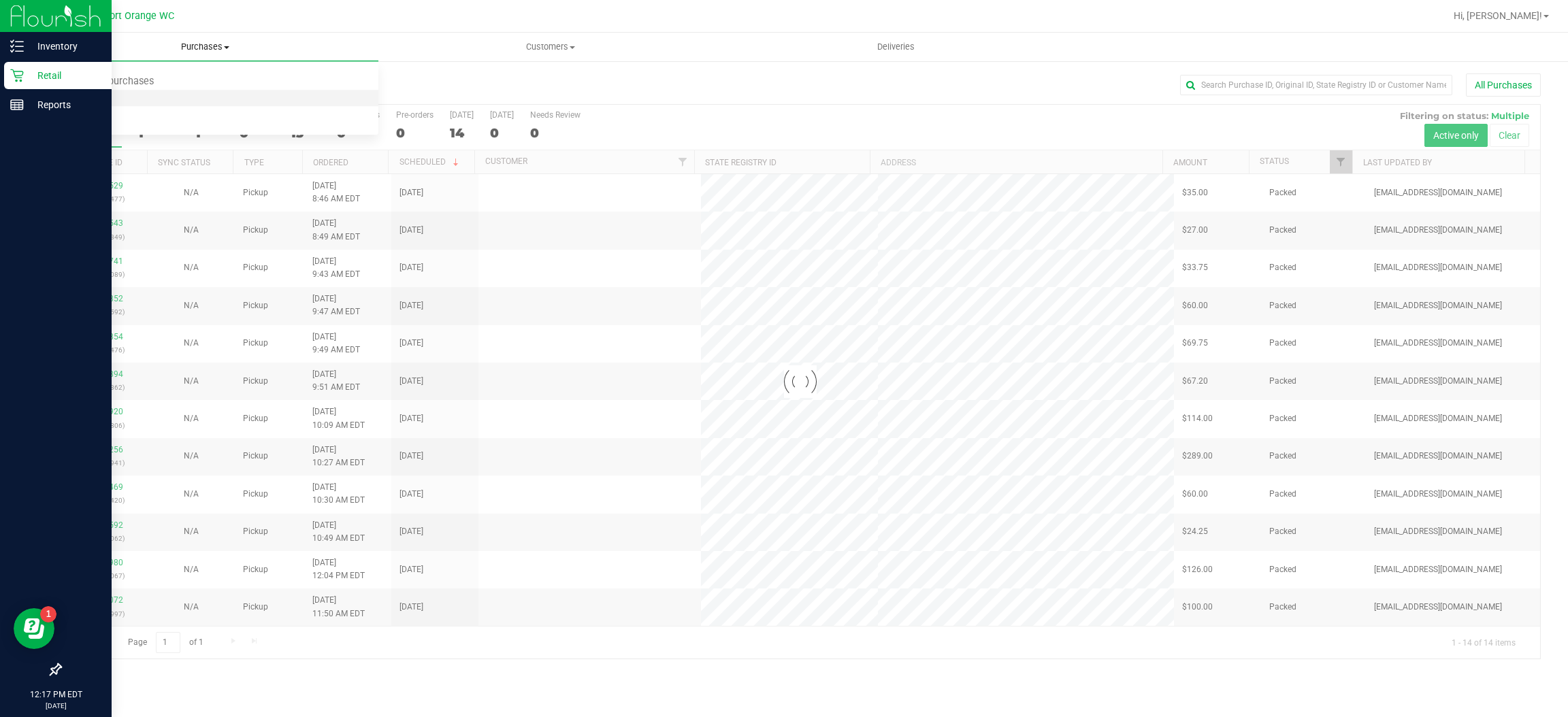
click at [82, 93] on span "Fulfillment" at bounding box center [75, 98] width 85 height 11
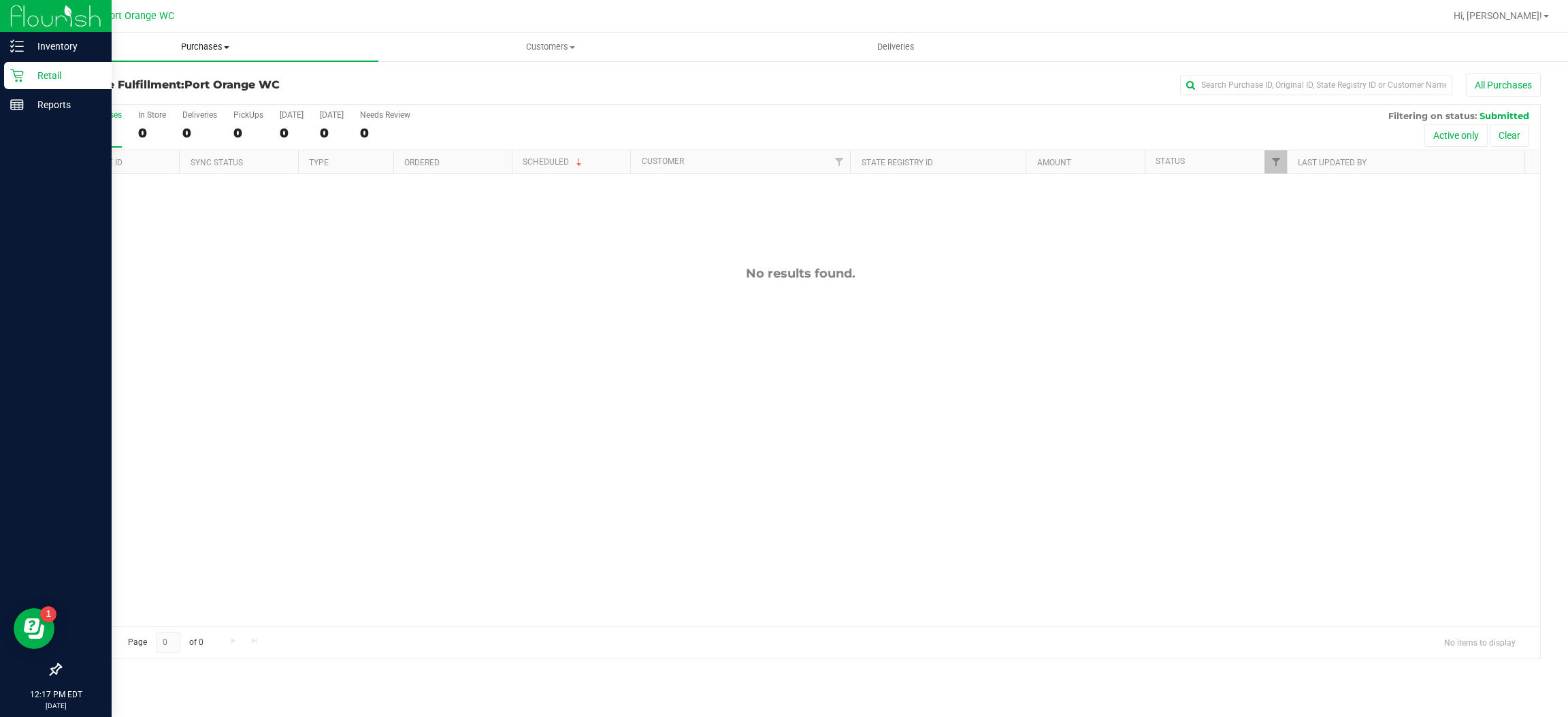
click at [204, 47] on span "Purchases" at bounding box center [205, 46] width 345 height 12
click at [78, 99] on span "Fulfillment" at bounding box center [75, 98] width 85 height 11
drag, startPoint x: 475, startPoint y: 438, endPoint x: 456, endPoint y: 420, distance: 26.2
click at [464, 428] on div "No results found." at bounding box center [800, 446] width 1480 height 544
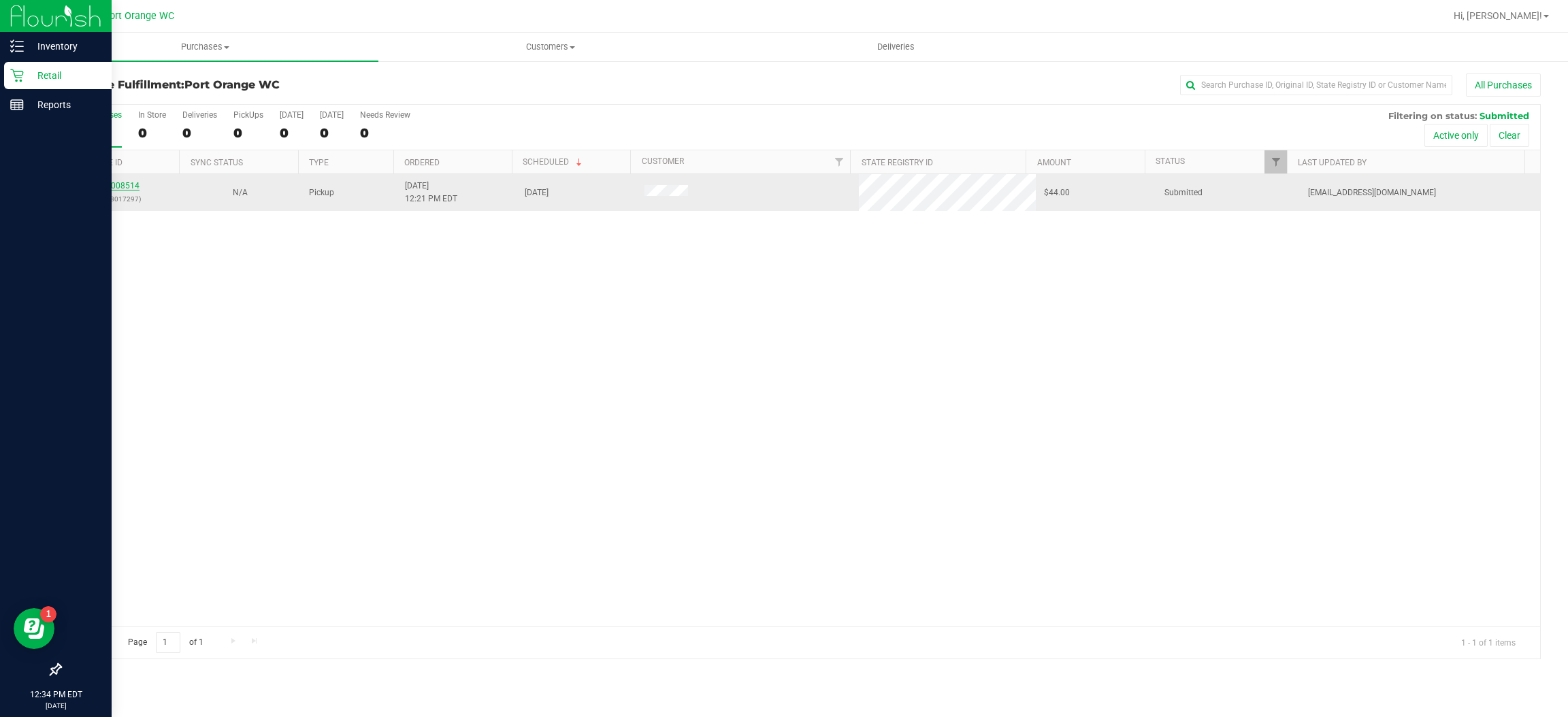
click at [120, 184] on link "12008514" at bounding box center [121, 185] width 38 height 10
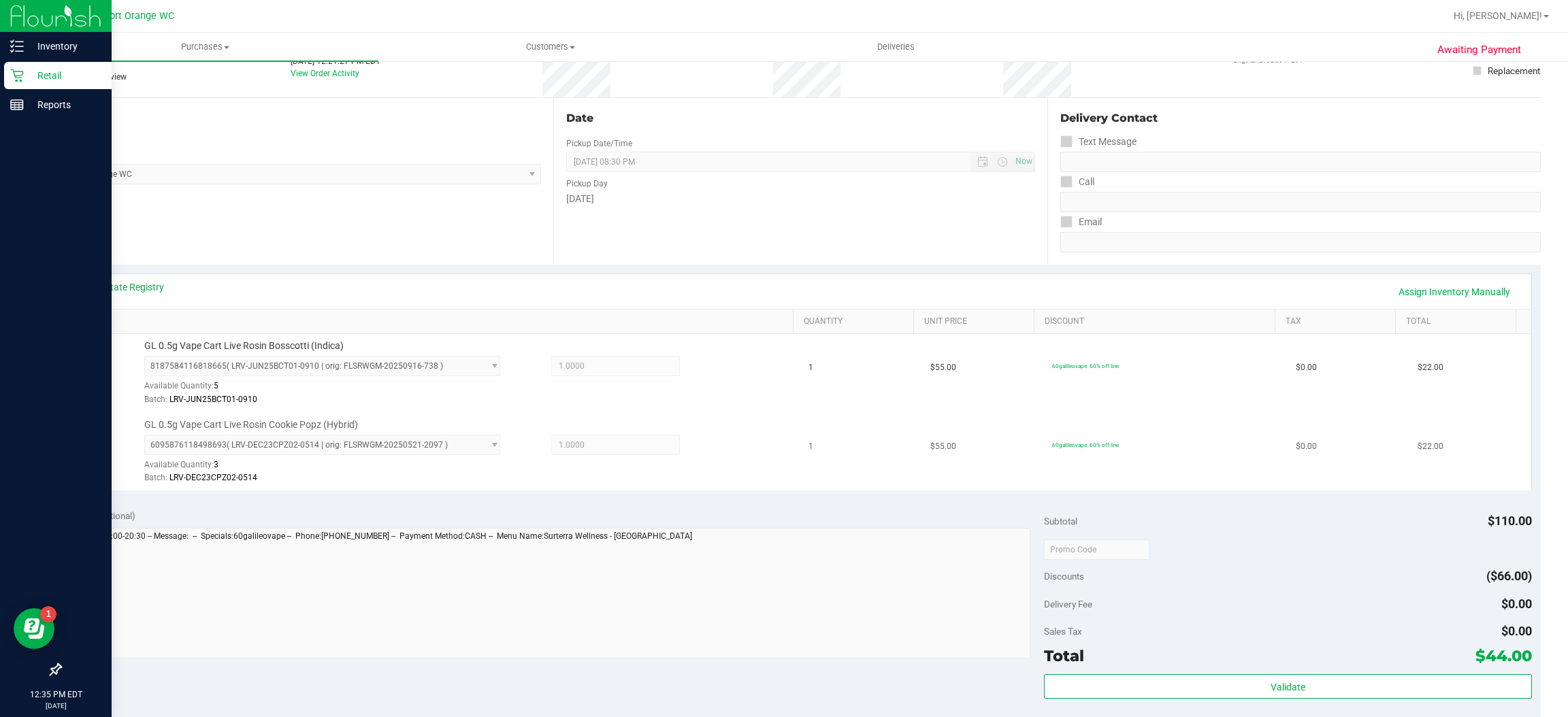
scroll to position [476, 0]
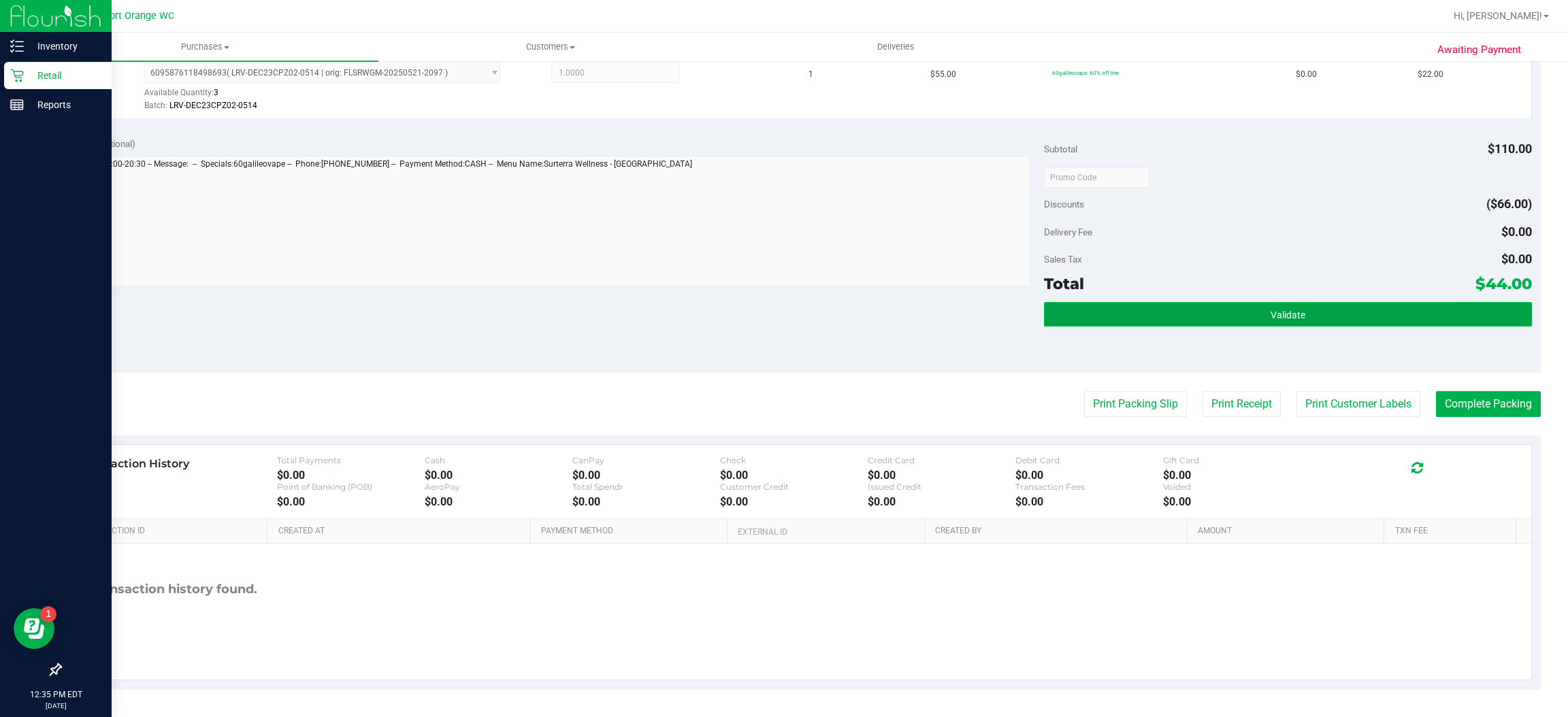
click at [1297, 305] on button "Validate" at bounding box center [1287, 314] width 487 height 25
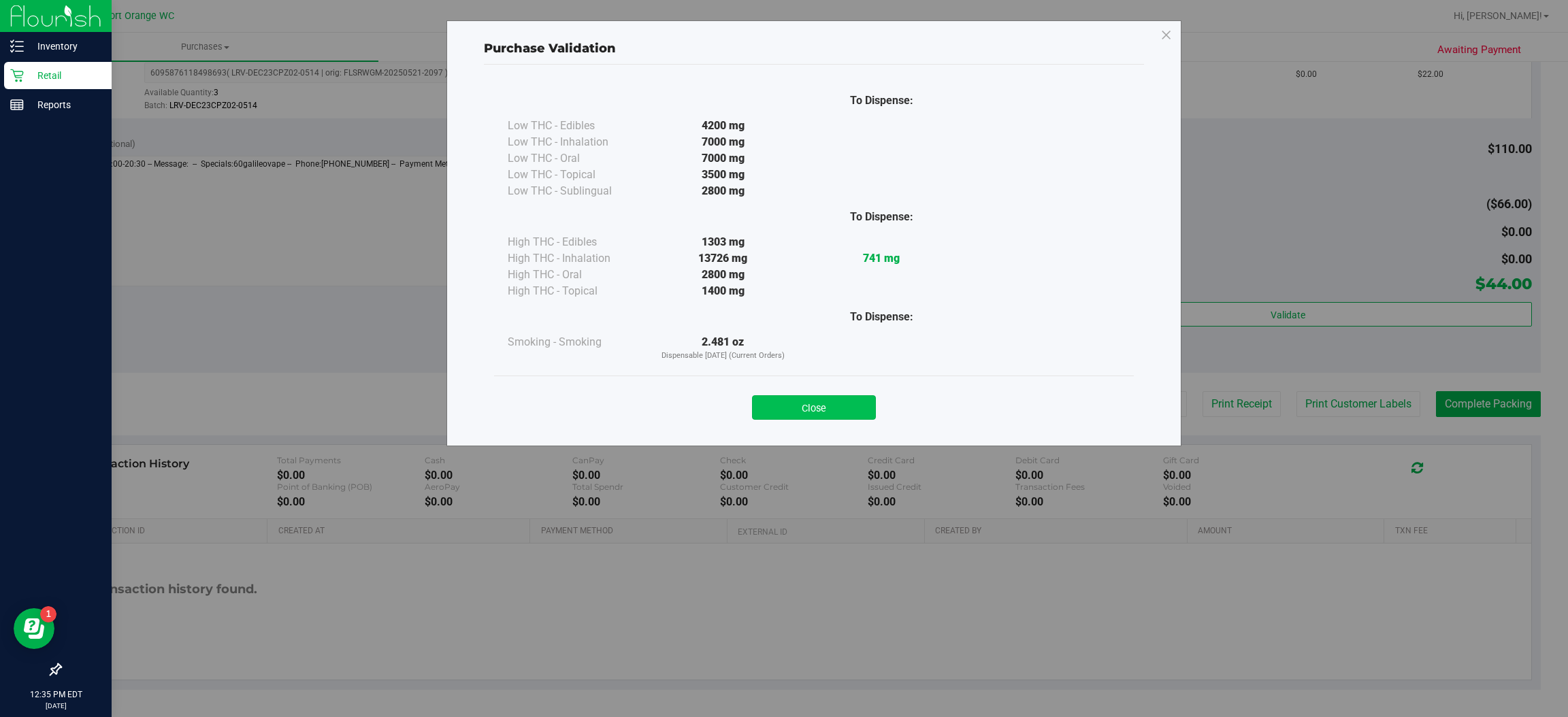
click at [840, 408] on button "Close" at bounding box center [814, 408] width 124 height 25
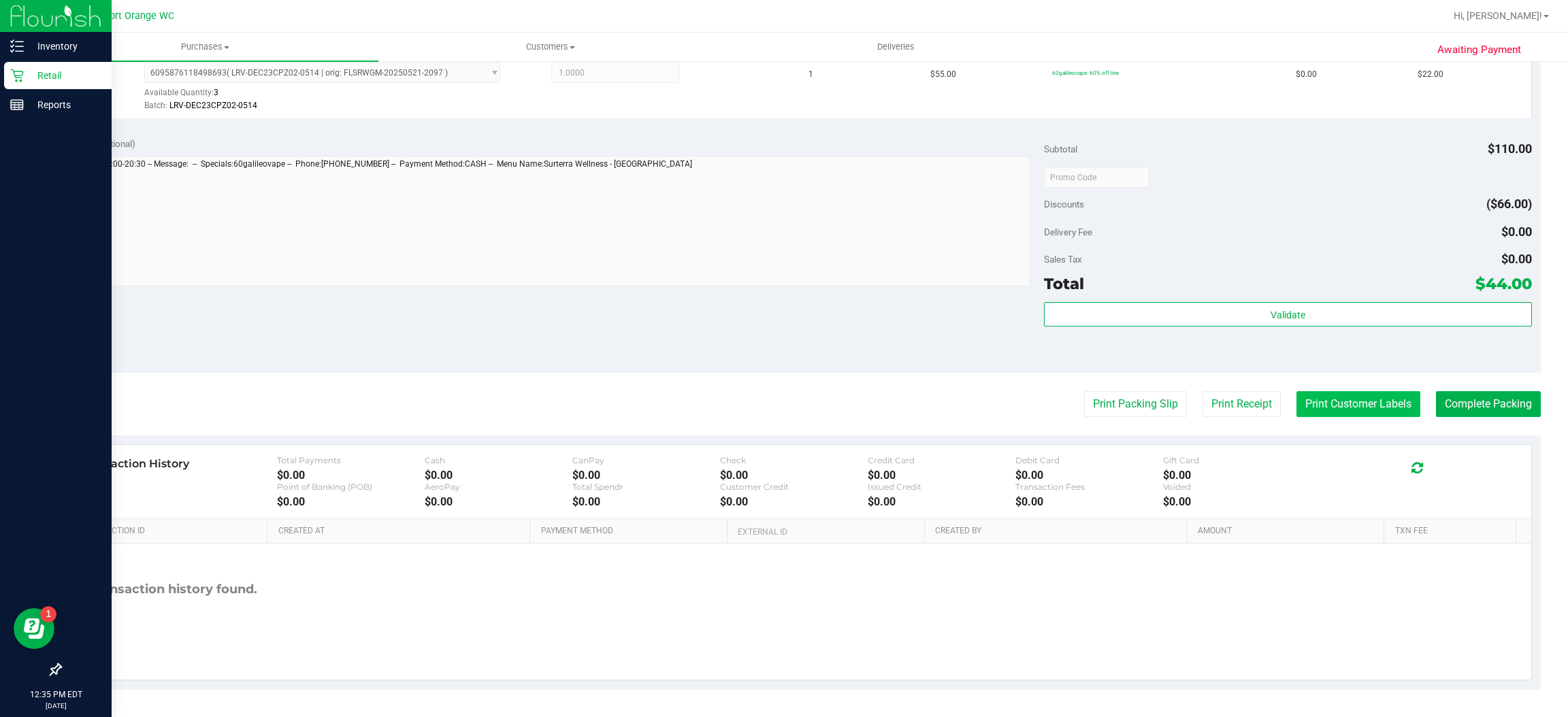
click at [1345, 412] on button "Print Customer Labels" at bounding box center [1359, 404] width 124 height 26
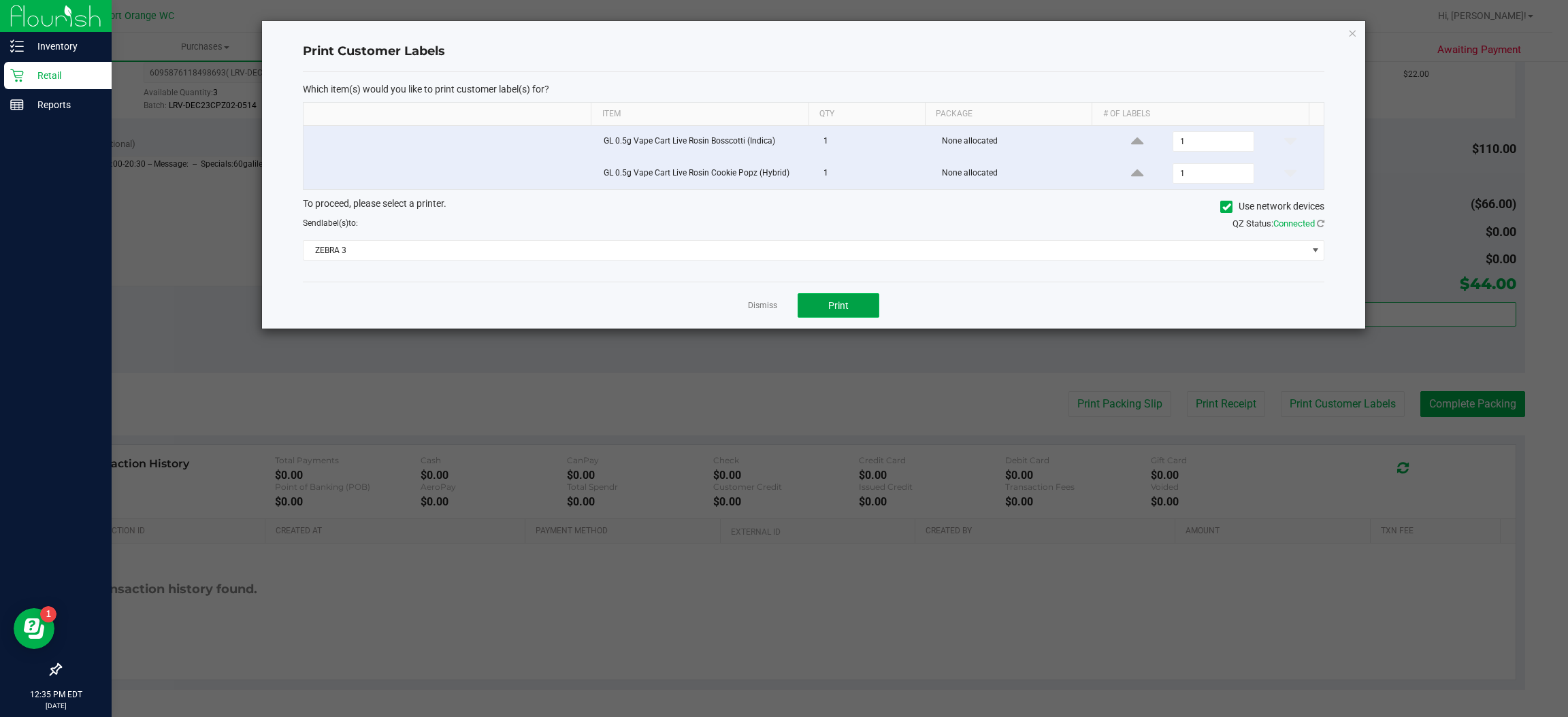
click at [844, 298] on button "Print" at bounding box center [839, 305] width 82 height 25
click at [757, 308] on link "Dismiss" at bounding box center [763, 305] width 30 height 11
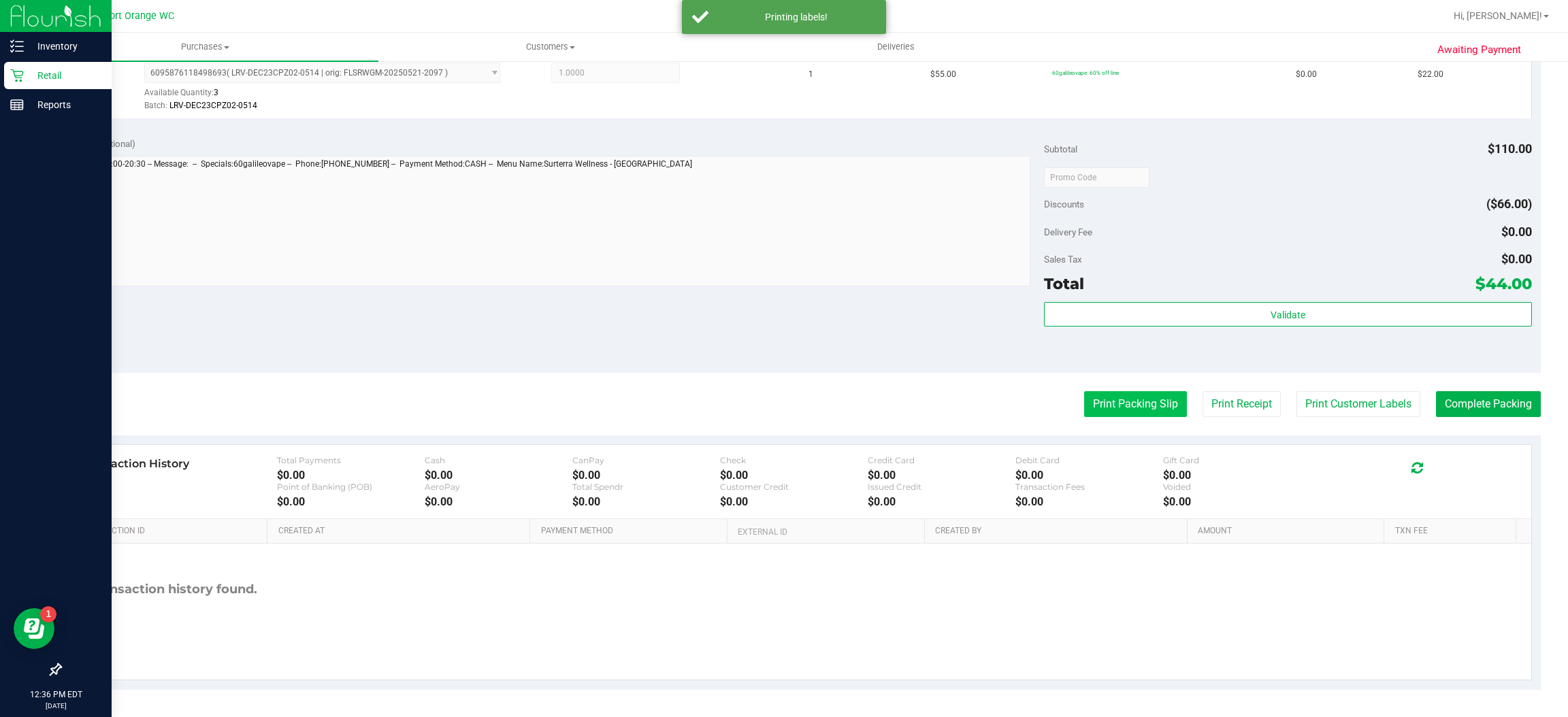
click at [1104, 399] on button "Print Packing Slip" at bounding box center [1135, 404] width 103 height 26
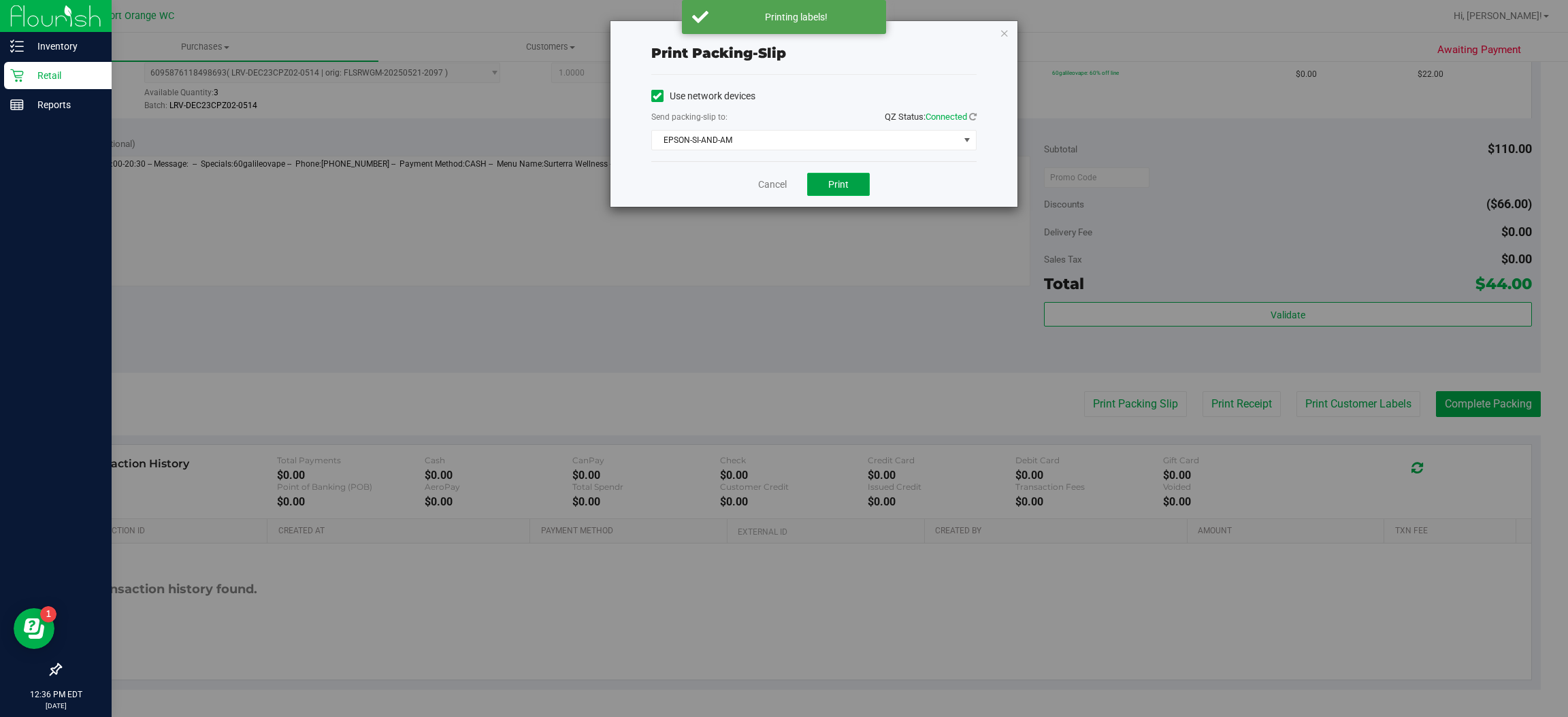
click at [852, 185] on button "Print" at bounding box center [839, 184] width 62 height 23
click at [762, 185] on link "Cancel" at bounding box center [772, 185] width 29 height 14
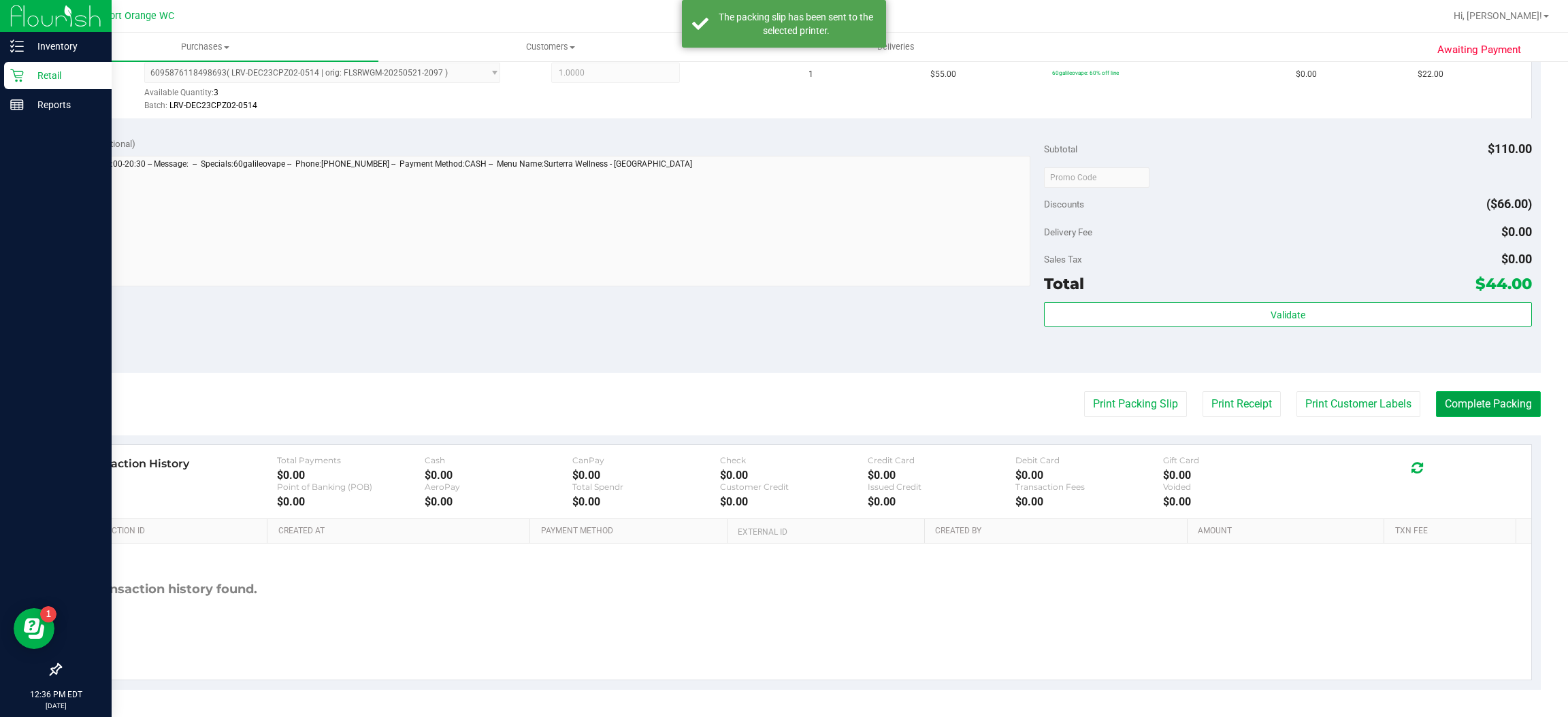
click at [1461, 392] on button "Complete Packing" at bounding box center [1488, 404] width 105 height 26
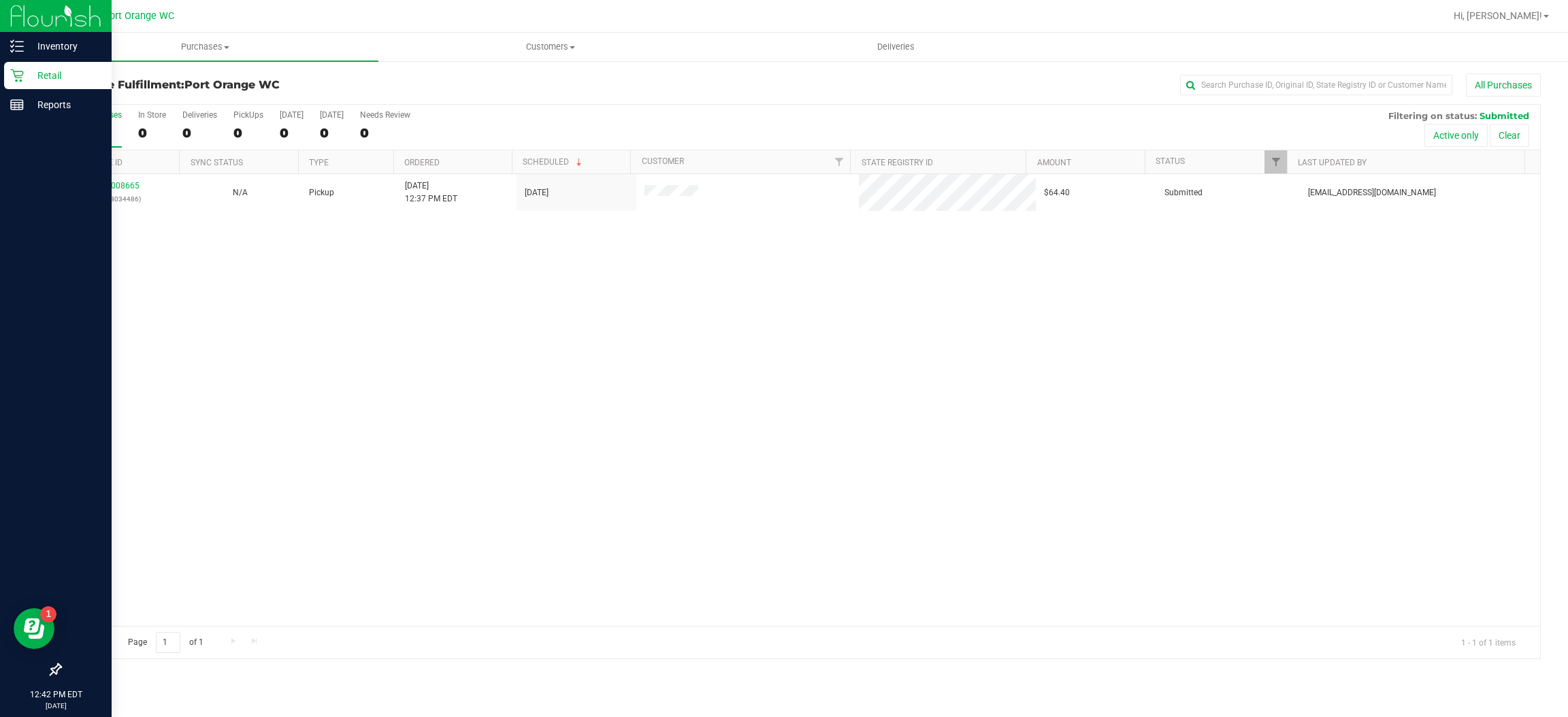
click at [774, 468] on div "12008665 (328034486) N/A Pickup 9/26/2025 12:37 PM EDT 9/26/2025 $64.40 Submitt…" at bounding box center [800, 400] width 1480 height 452
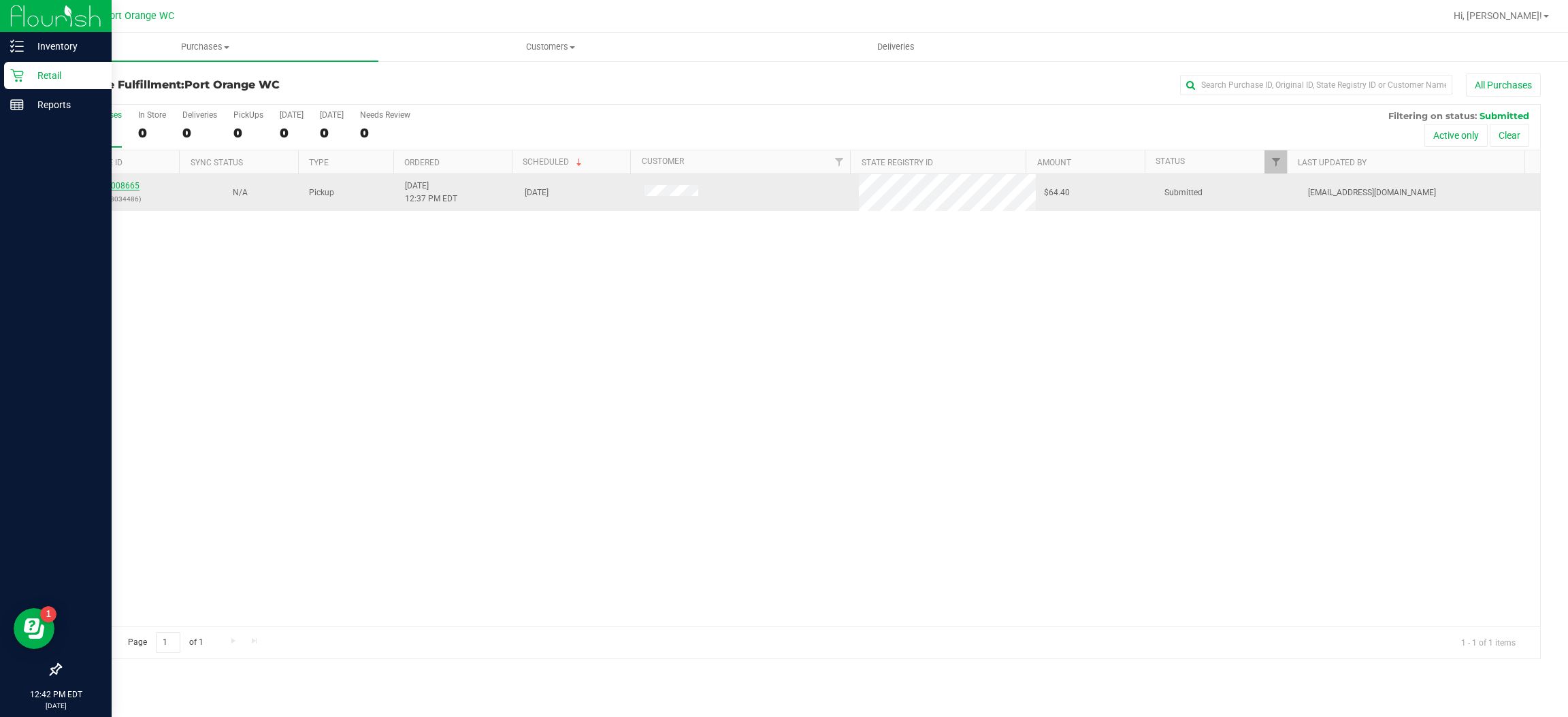
click at [124, 186] on link "12008665" at bounding box center [121, 185] width 38 height 10
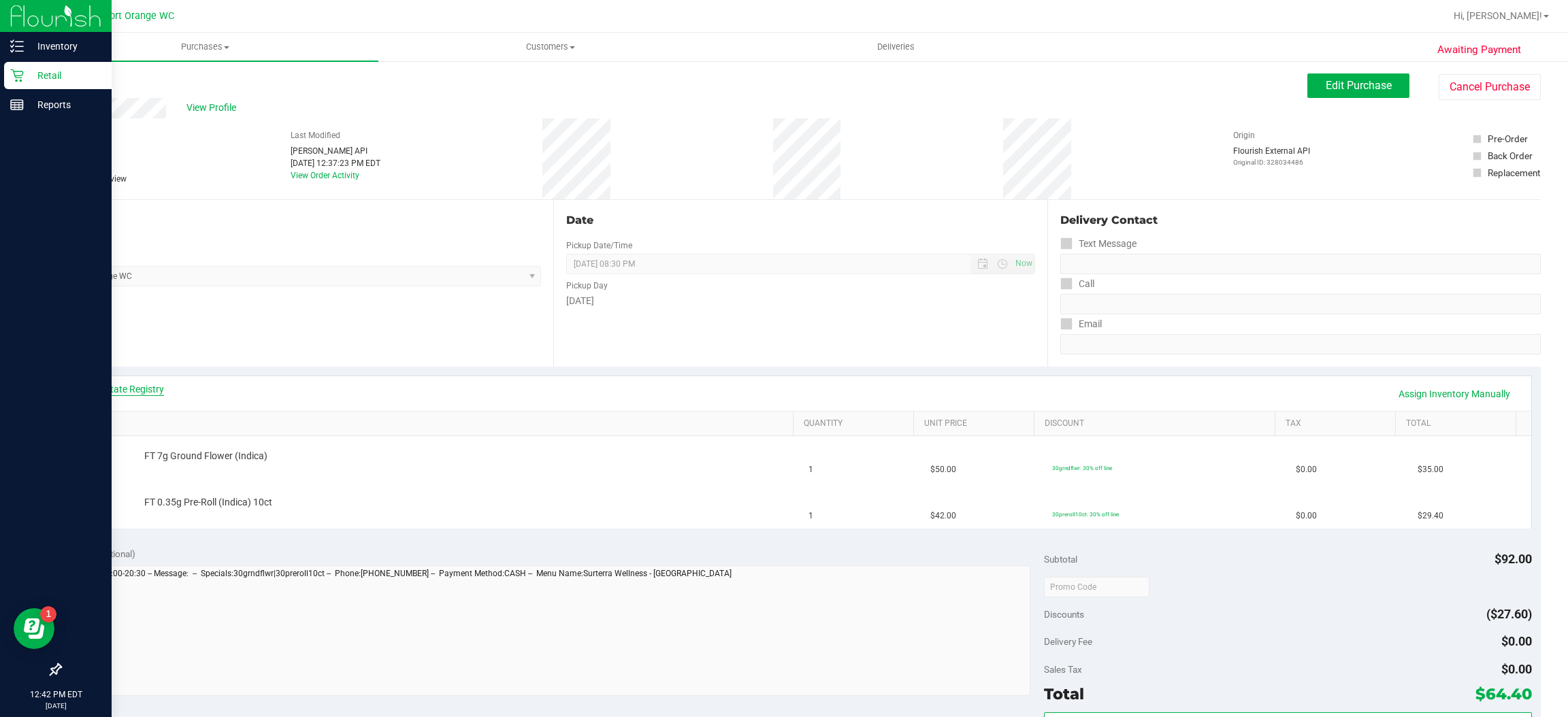
click at [141, 387] on link "View State Registry" at bounding box center [123, 388] width 82 height 14
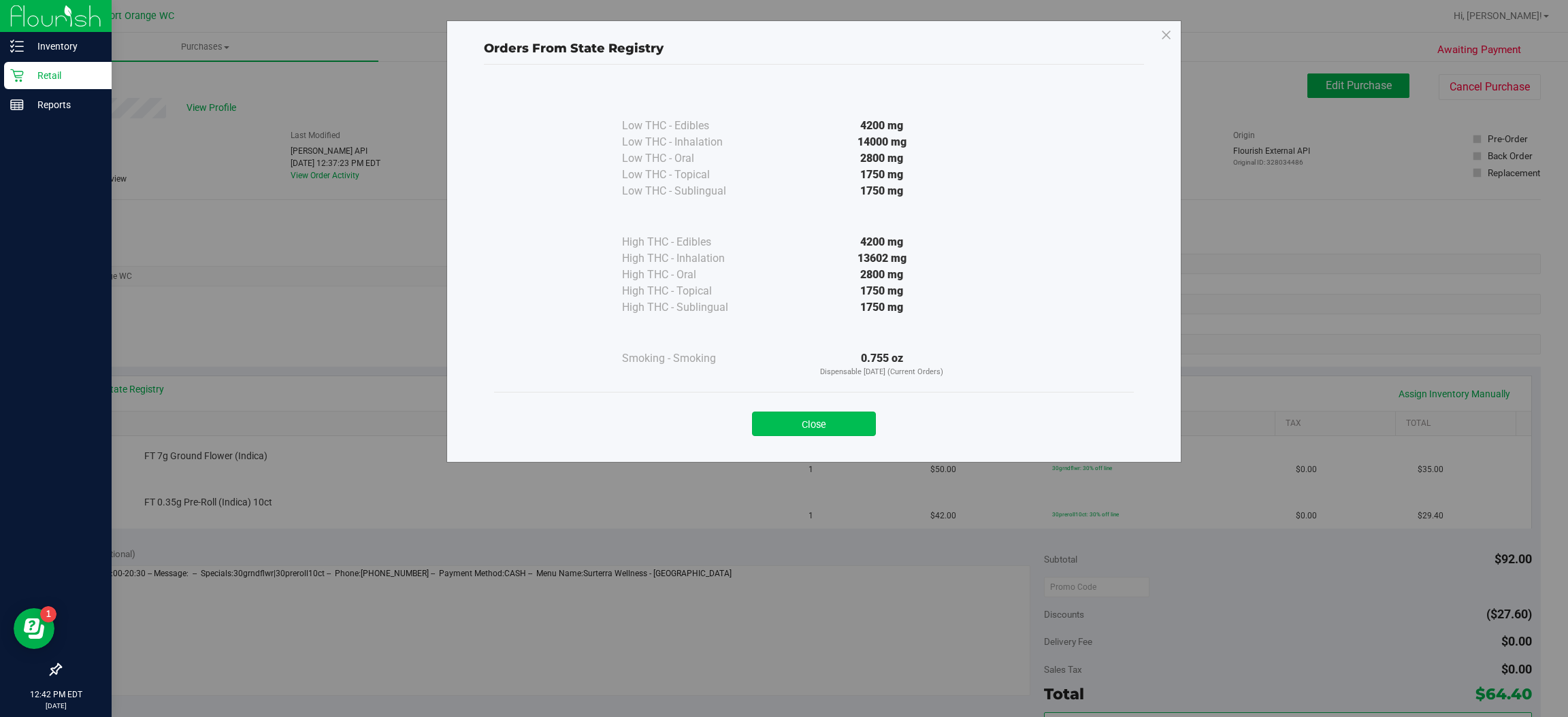
click at [830, 428] on button "Close" at bounding box center [814, 424] width 124 height 25
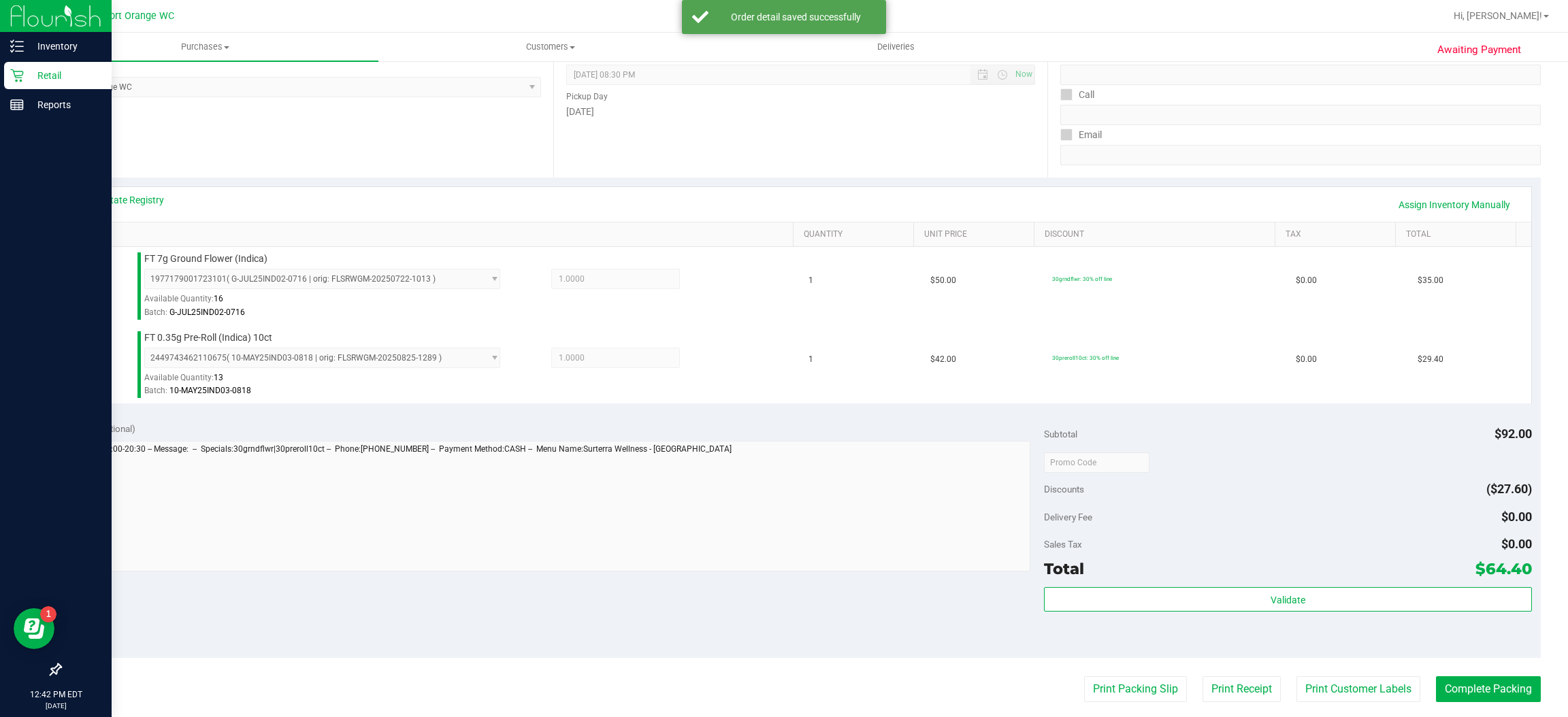
scroll to position [476, 0]
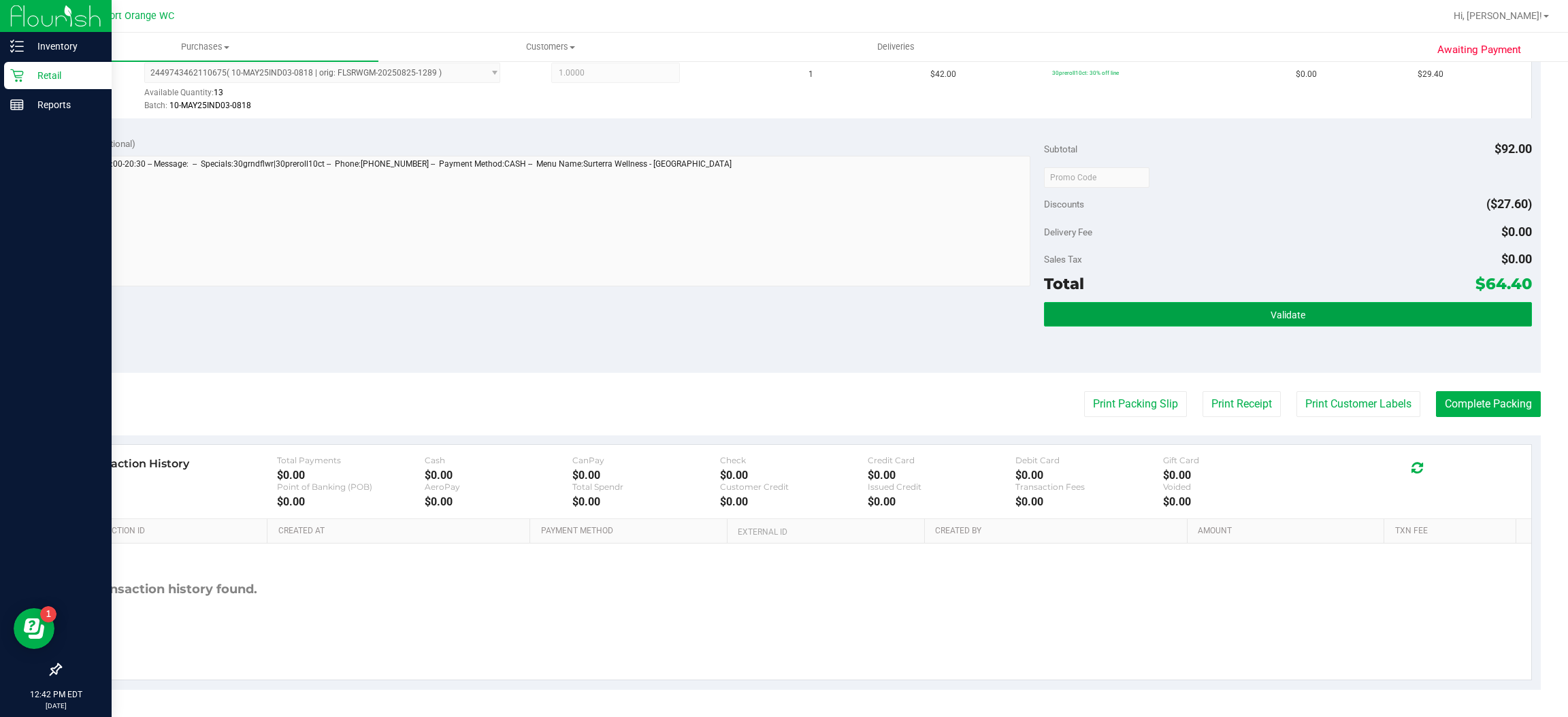
click at [1295, 321] on button "Validate" at bounding box center [1287, 314] width 487 height 25
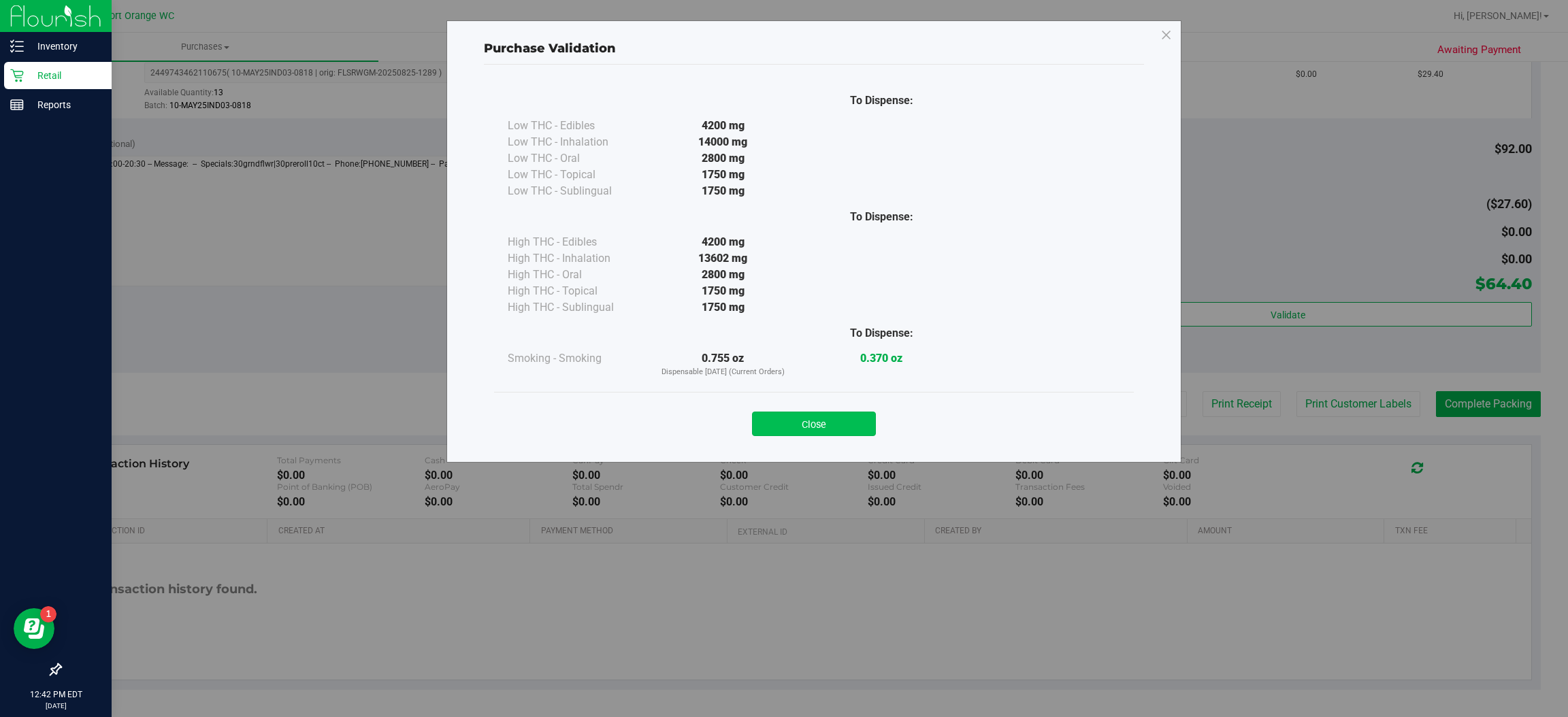
click at [803, 432] on button "Close" at bounding box center [814, 424] width 124 height 25
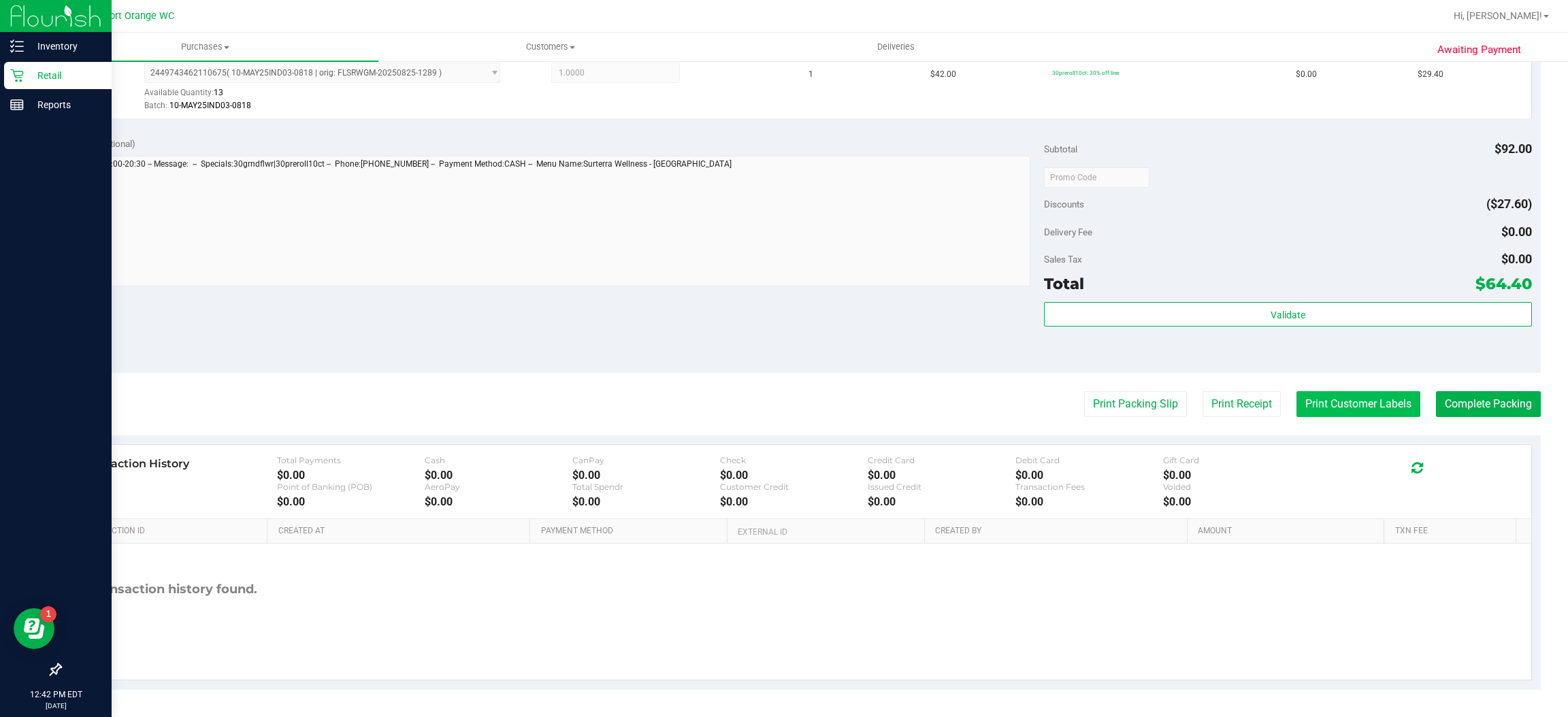
click at [1320, 403] on button "Print Customer Labels" at bounding box center [1359, 404] width 124 height 26
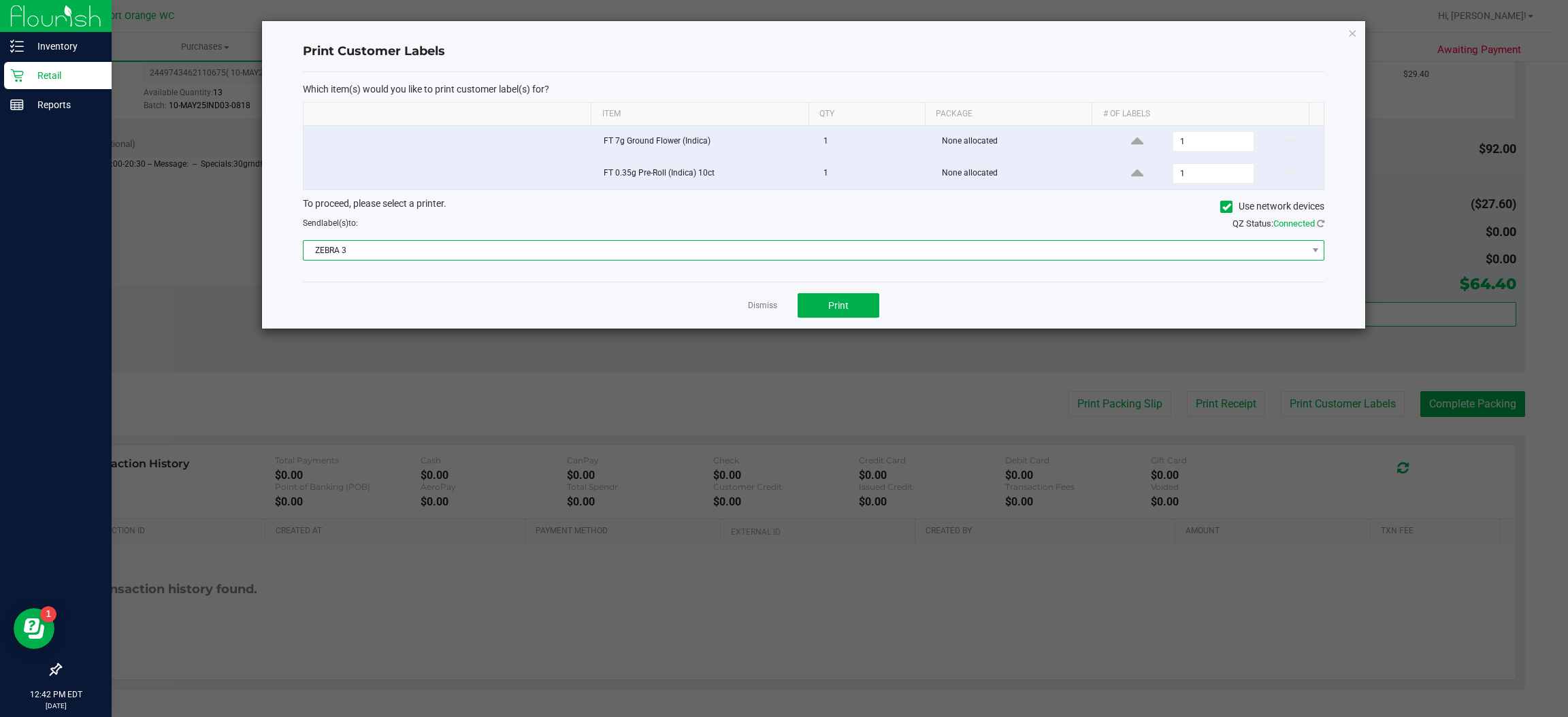
click at [428, 248] on span "ZEBRA 3" at bounding box center [805, 250] width 1003 height 19
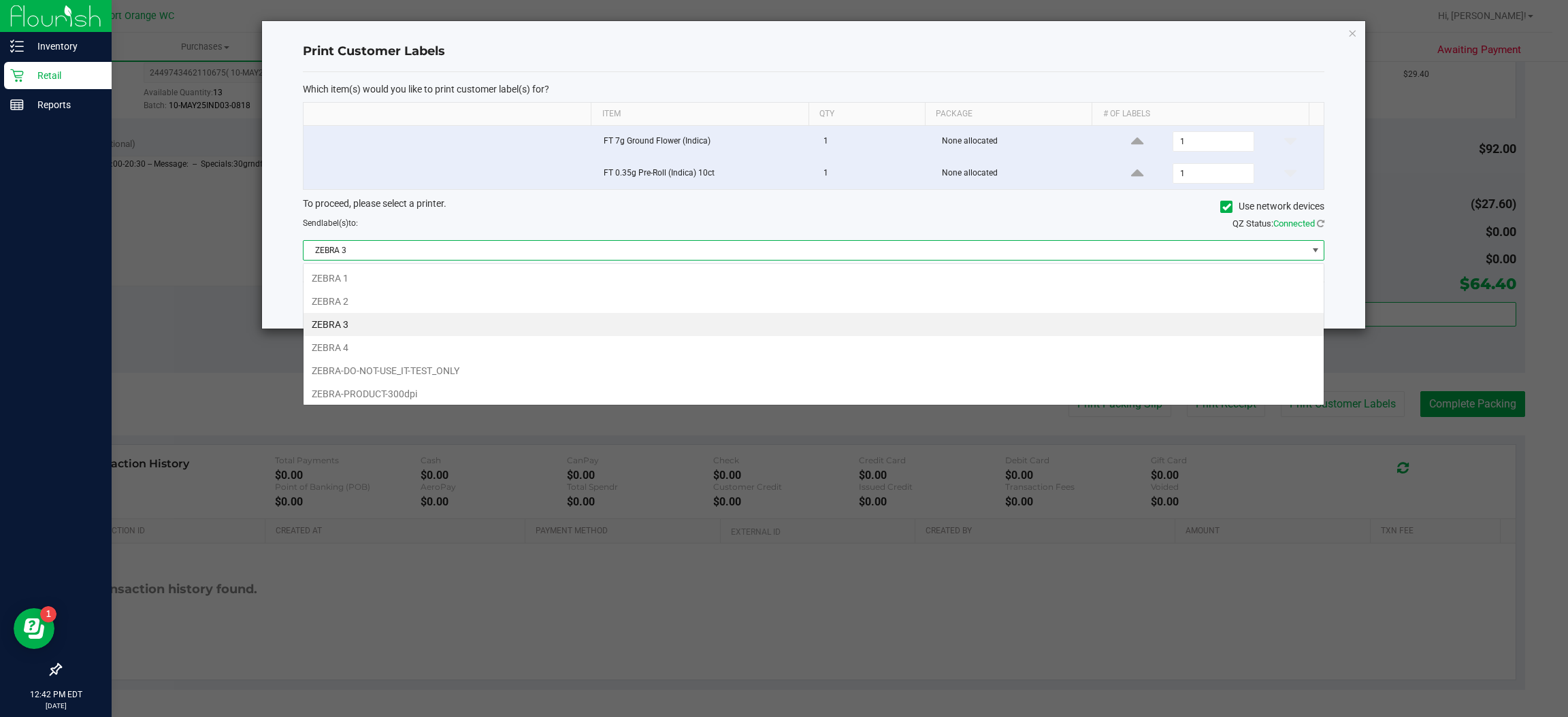
scroll to position [21, 1022]
click at [661, 550] on ngb-modal-window "Print Customer Labels Which item(s) would you like to print customer label(s) f…" at bounding box center [789, 358] width 1578 height 717
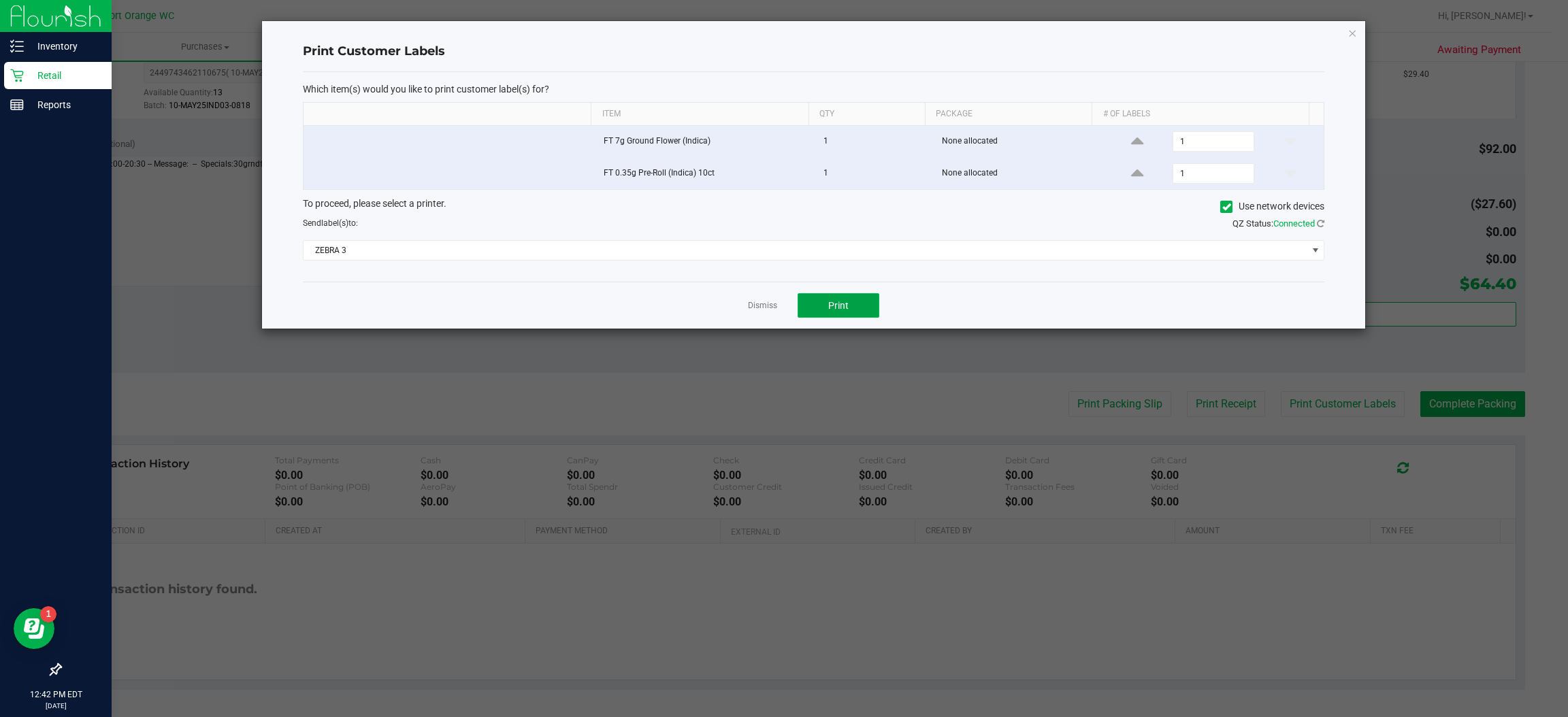
click at [865, 318] on button "Print" at bounding box center [839, 305] width 82 height 25
click at [764, 309] on link "Dismiss" at bounding box center [763, 305] width 30 height 11
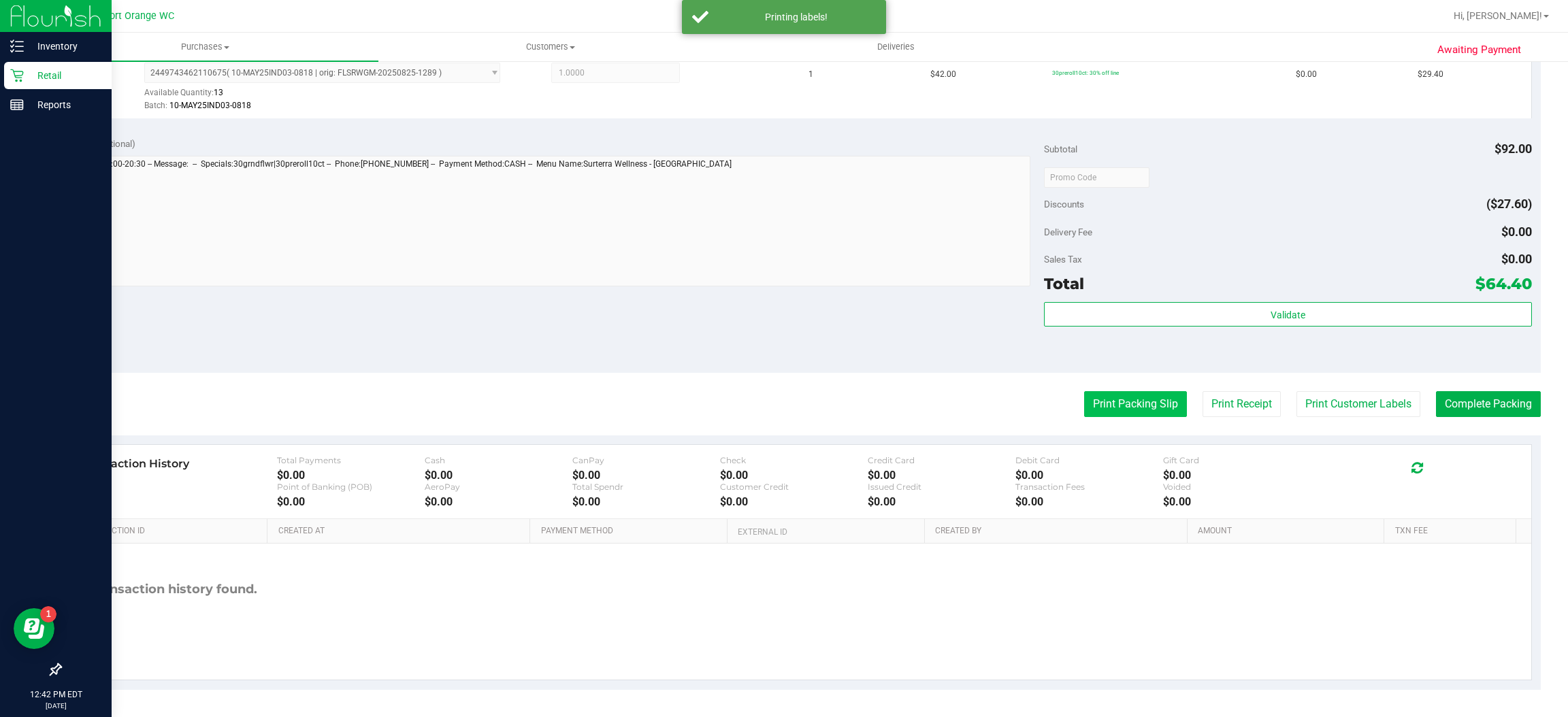
click at [1128, 402] on button "Print Packing Slip" at bounding box center [1135, 404] width 103 height 26
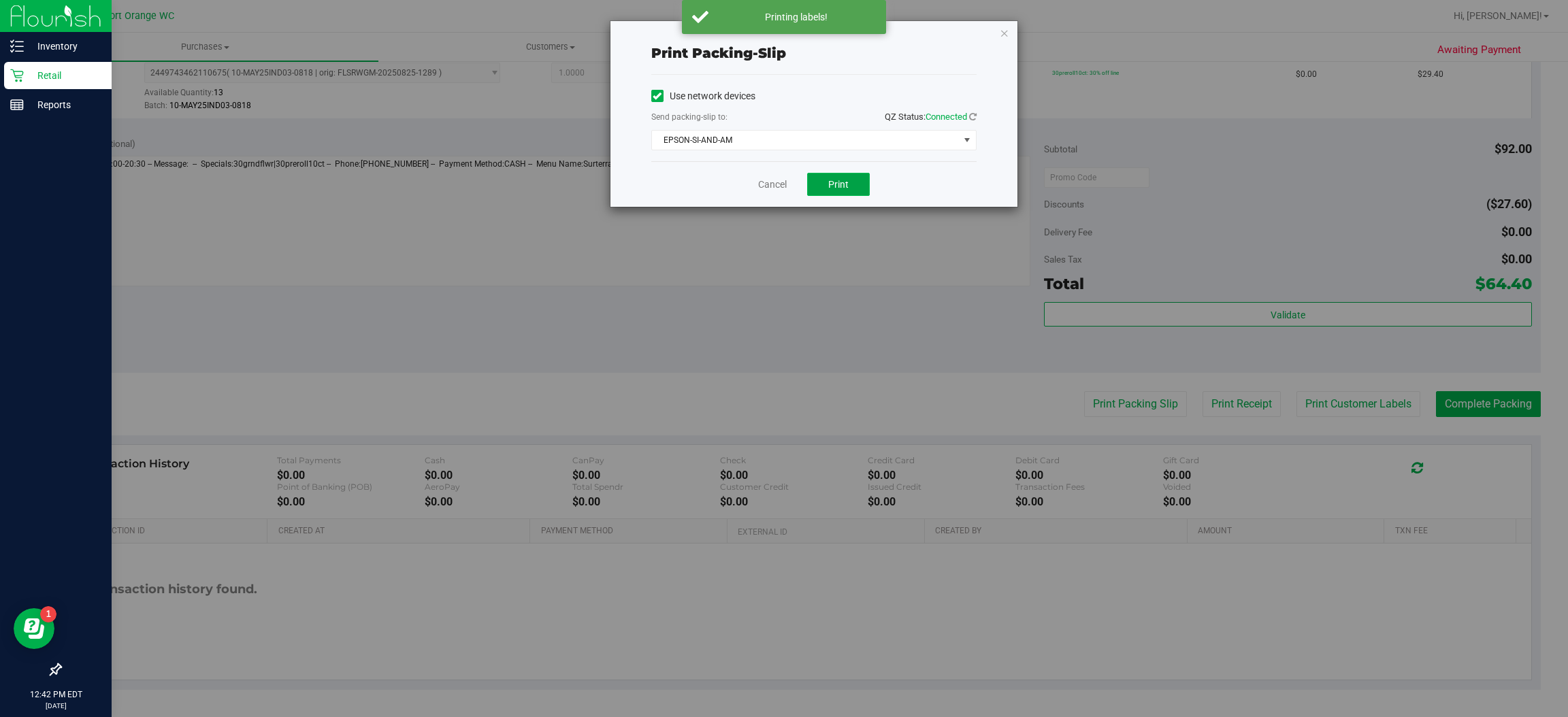
click at [839, 175] on button "Print" at bounding box center [839, 184] width 62 height 23
click at [776, 183] on link "Cancel" at bounding box center [772, 185] width 29 height 14
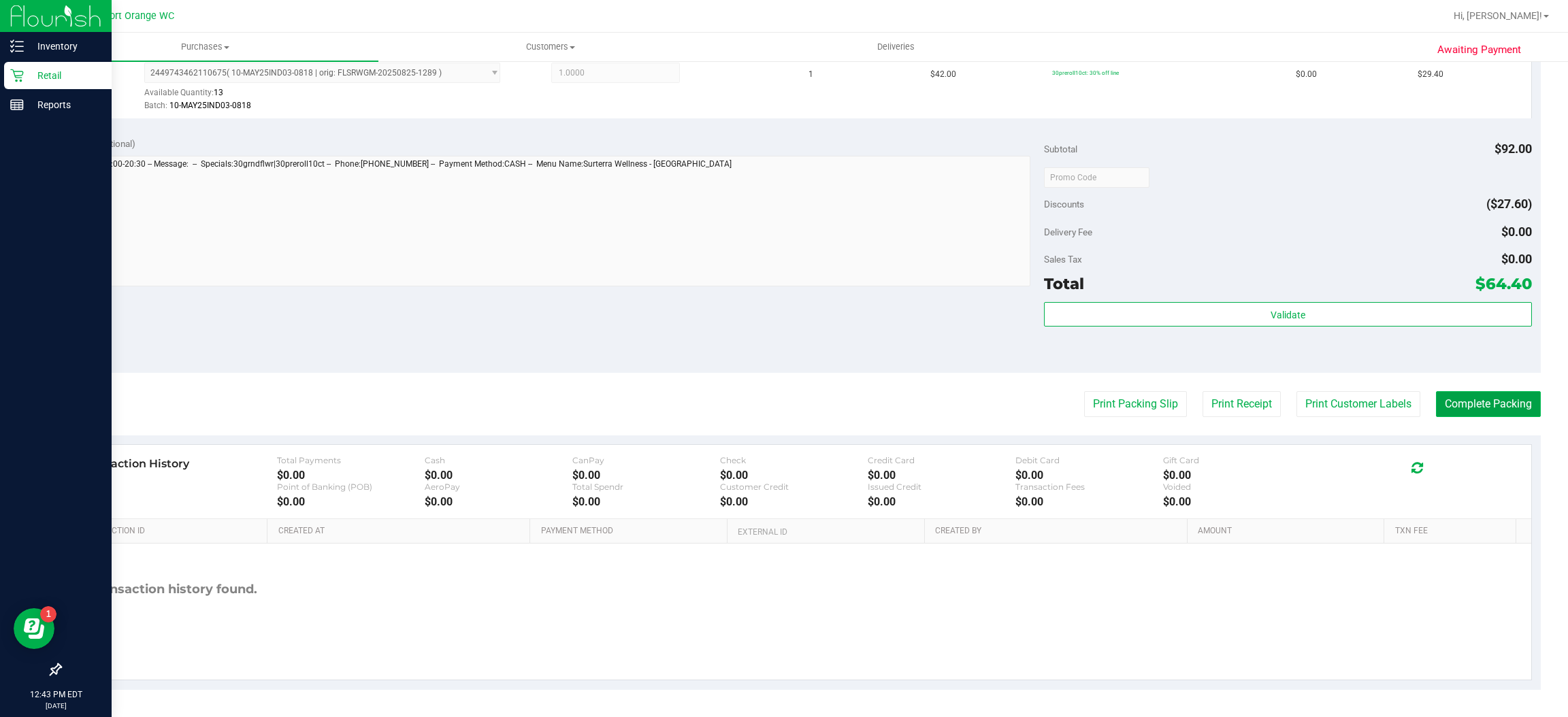
click at [1470, 403] on button "Complete Packing" at bounding box center [1488, 404] width 105 height 26
